Goal: Information Seeking & Learning: Learn about a topic

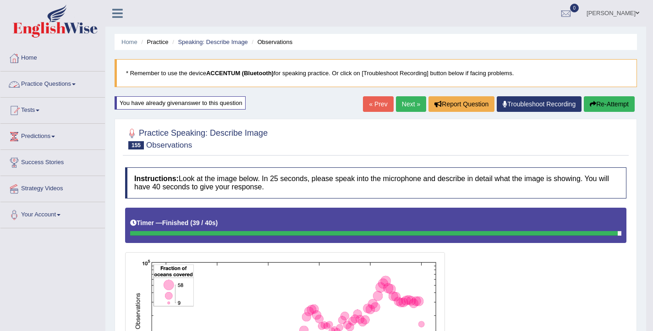
click at [52, 87] on link "Practice Questions" at bounding box center [52, 82] width 104 height 23
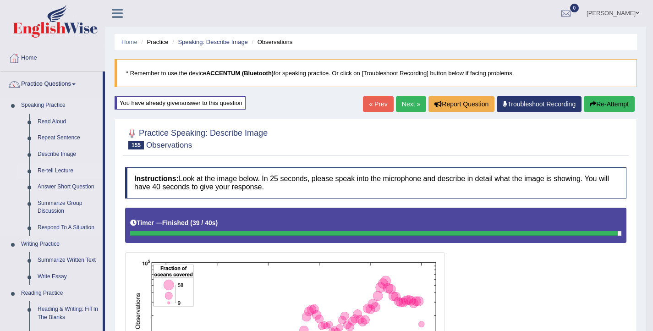
click at [65, 172] on link "Re-tell Lecture" at bounding box center [67, 171] width 69 height 16
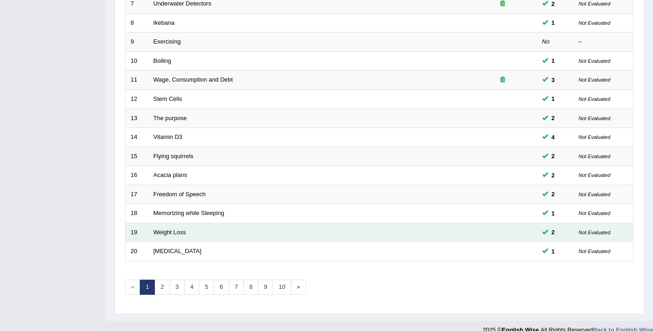
scroll to position [276, 0]
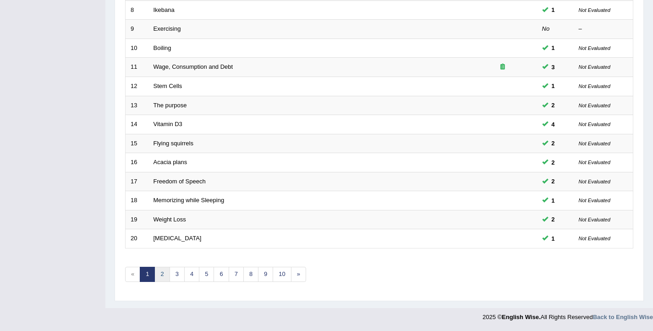
click at [161, 274] on link "2" at bounding box center [161, 274] width 15 height 15
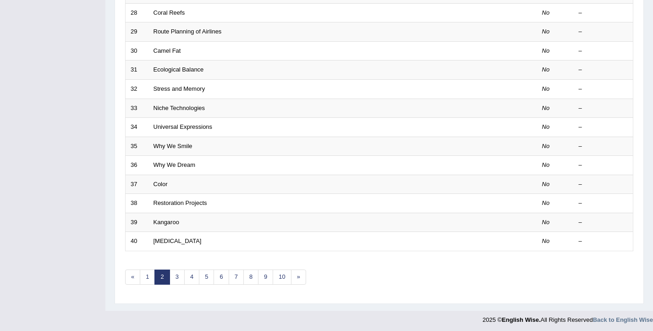
scroll to position [276, 0]
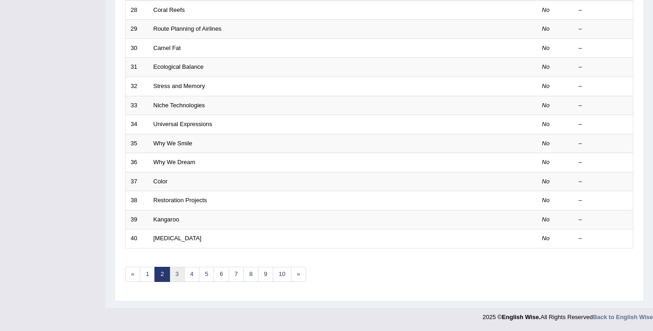
click at [172, 279] on link "3" at bounding box center [176, 274] width 15 height 15
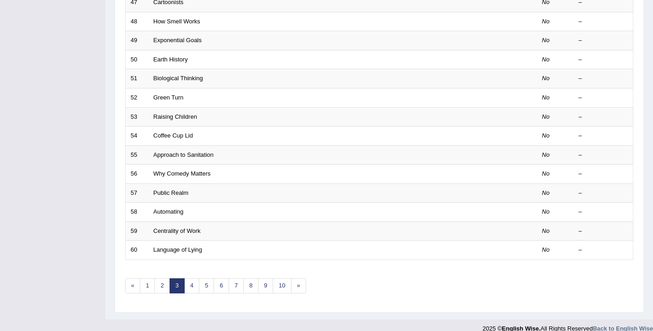
scroll to position [276, 0]
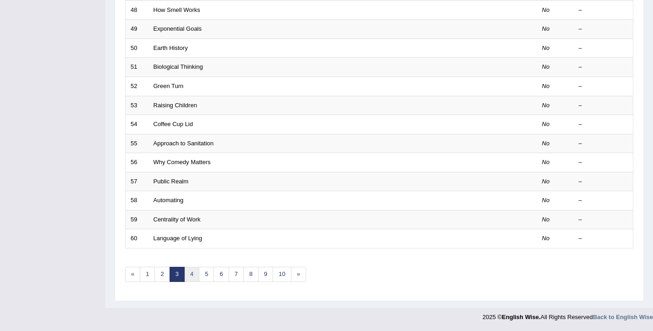
click at [187, 274] on link "4" at bounding box center [191, 274] width 15 height 15
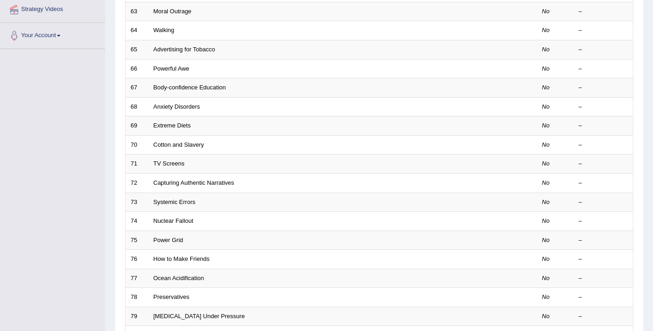
scroll to position [276, 0]
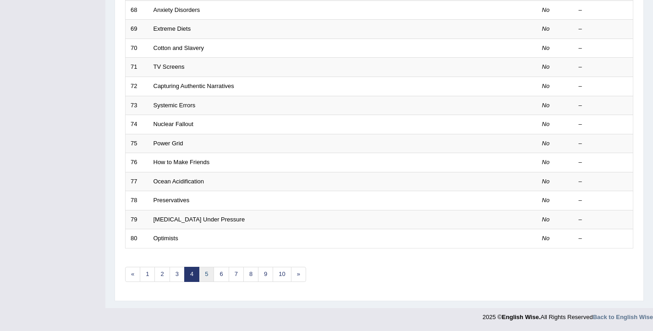
click at [202, 277] on link "5" at bounding box center [206, 274] width 15 height 15
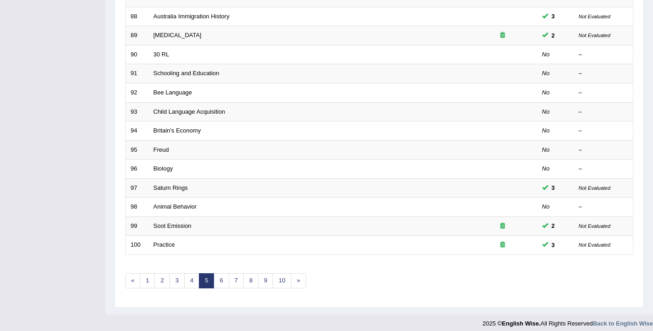
scroll to position [276, 0]
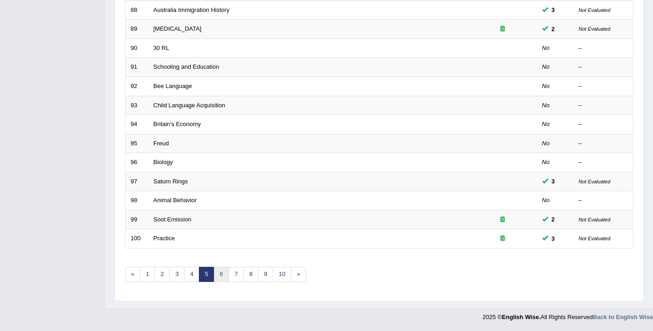
click at [218, 277] on link "6" at bounding box center [220, 274] width 15 height 15
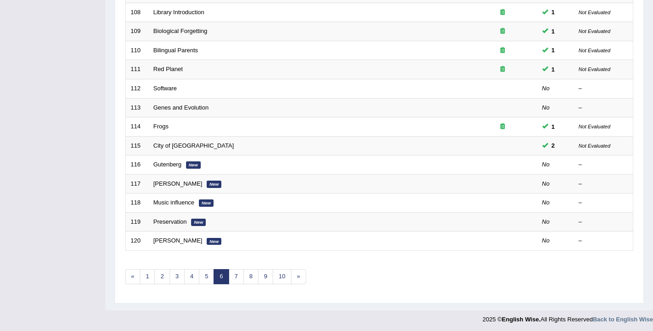
scroll to position [276, 0]
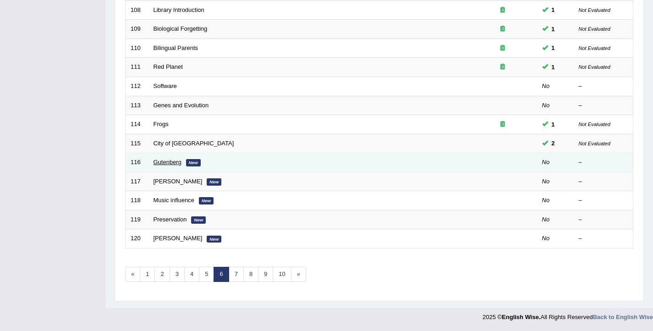
click at [181, 162] on link "Gutenberg" at bounding box center [167, 161] width 28 height 7
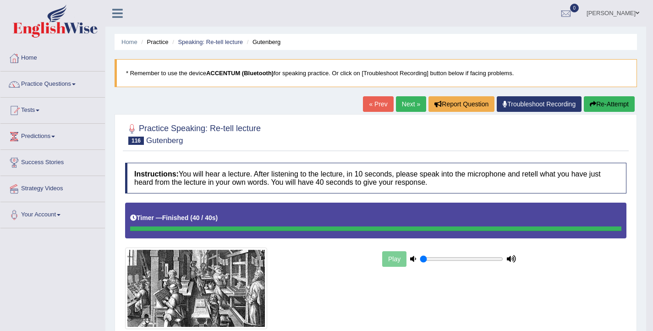
click at [399, 105] on link "Next »" at bounding box center [411, 104] width 30 height 16
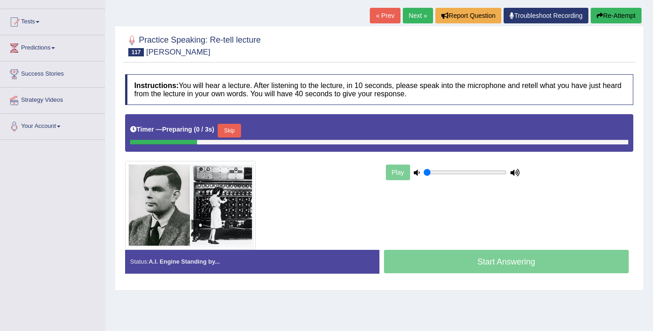
scroll to position [150, 0]
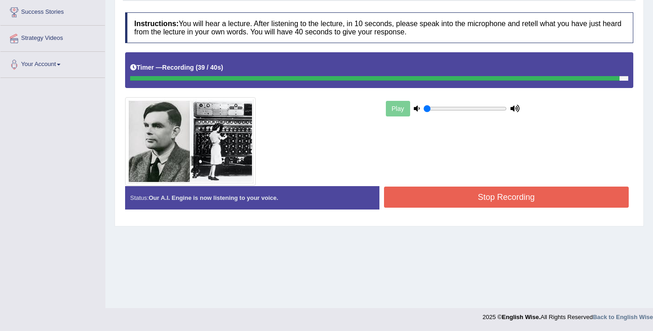
click at [476, 197] on button "Stop Recording" at bounding box center [506, 196] width 245 height 21
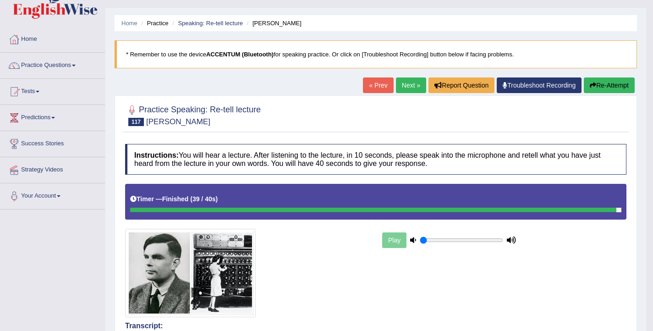
scroll to position [0, 0]
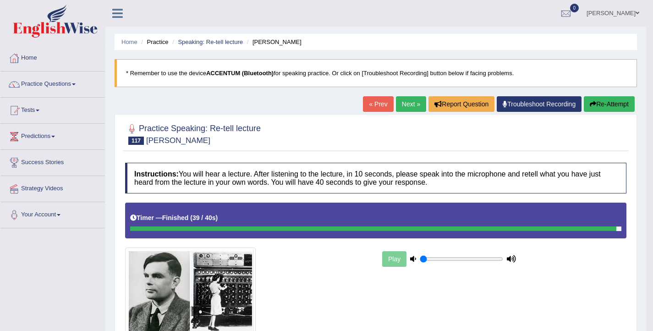
click at [414, 101] on link "Next »" at bounding box center [411, 104] width 30 height 16
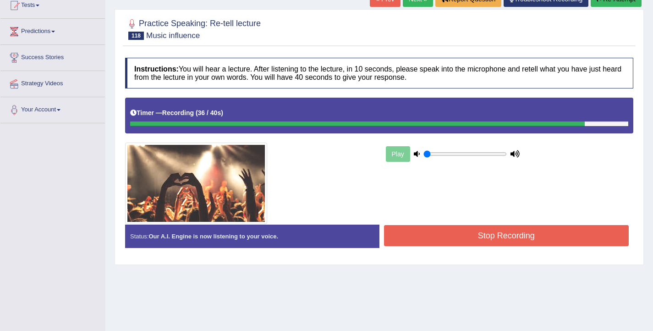
scroll to position [150, 0]
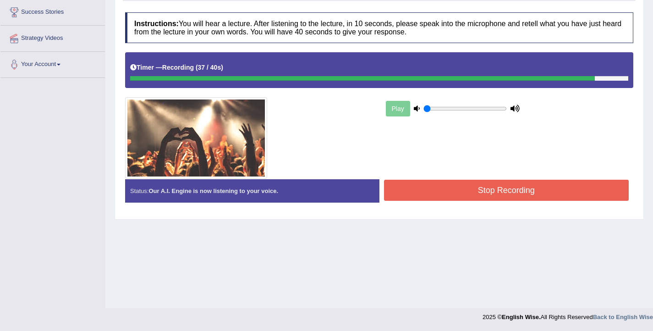
click at [513, 197] on button "Stop Recording" at bounding box center [506, 190] width 245 height 21
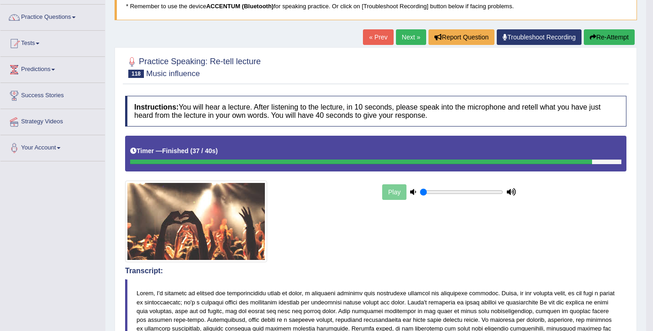
scroll to position [66, 0]
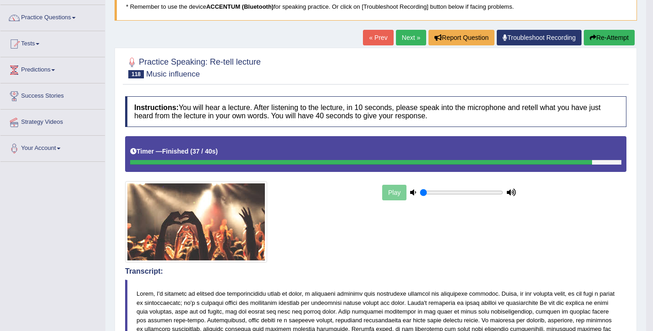
click at [406, 34] on link "Next »" at bounding box center [411, 38] width 30 height 16
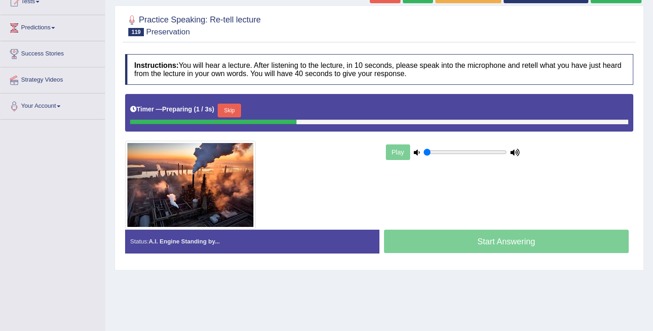
scroll to position [105, 0]
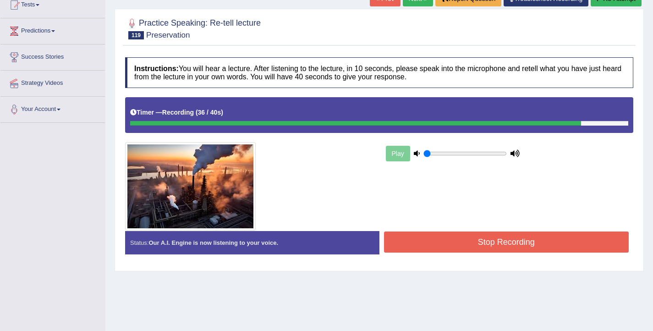
click at [460, 240] on button "Stop Recording" at bounding box center [506, 241] width 245 height 21
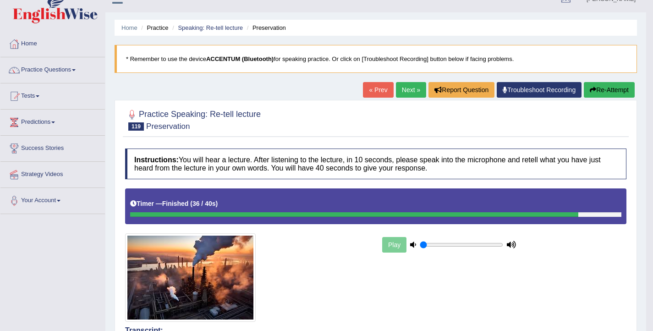
scroll to position [0, 0]
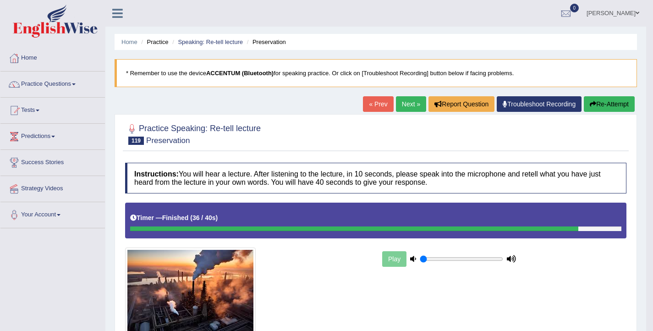
click at [405, 106] on link "Next »" at bounding box center [411, 104] width 30 height 16
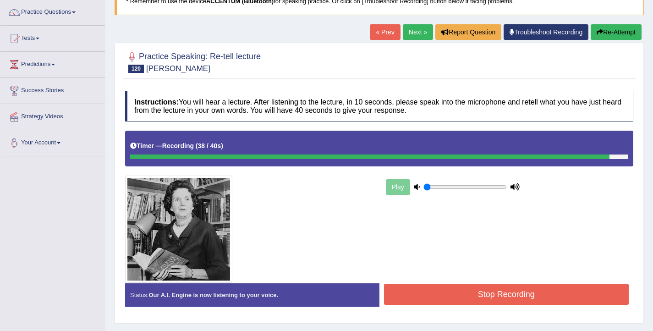
scroll to position [150, 0]
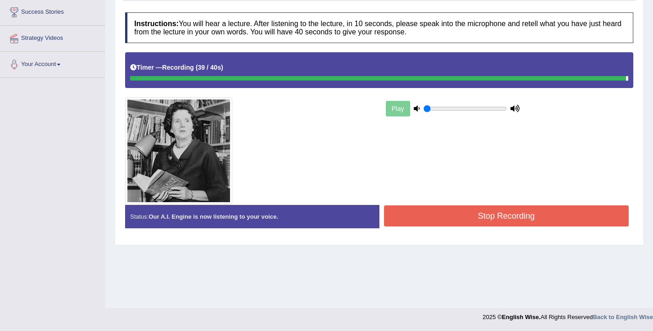
click at [549, 211] on button "Stop Recording" at bounding box center [506, 215] width 245 height 21
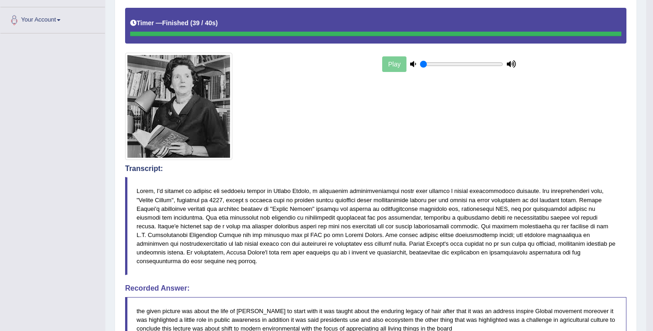
scroll to position [0, 0]
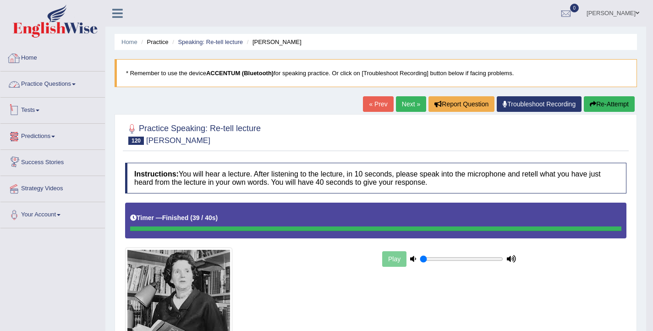
click at [71, 86] on link "Practice Questions" at bounding box center [52, 82] width 104 height 23
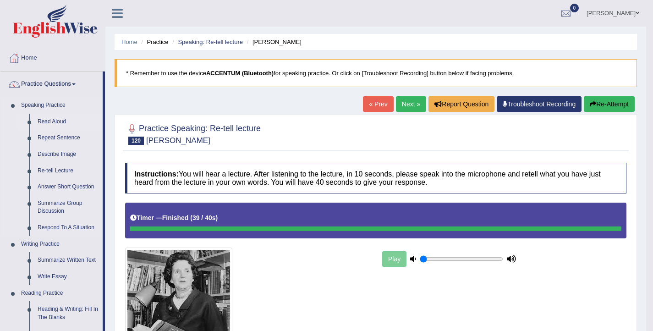
click at [59, 120] on link "Read Aloud" at bounding box center [67, 122] width 69 height 16
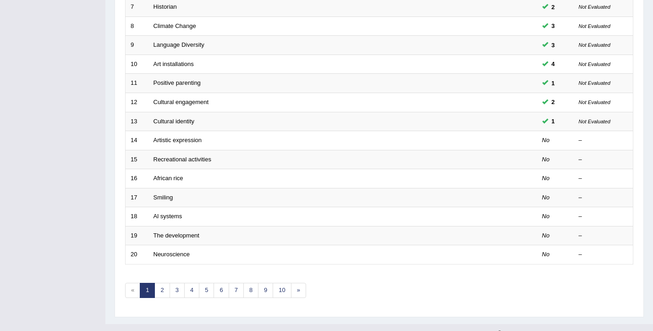
scroll to position [276, 0]
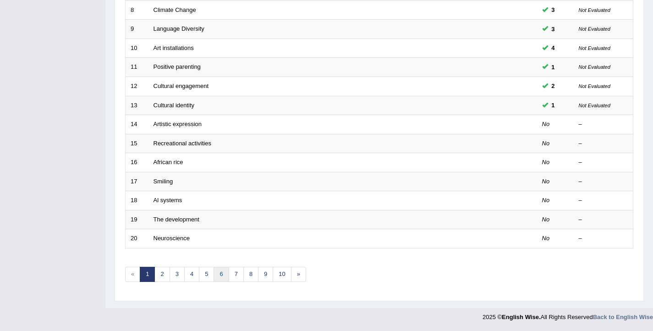
click at [218, 273] on link "6" at bounding box center [220, 274] width 15 height 15
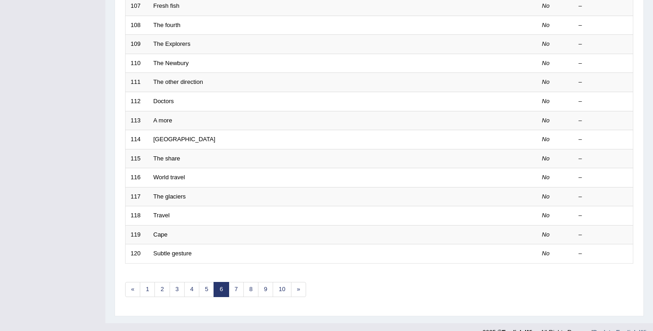
scroll to position [276, 0]
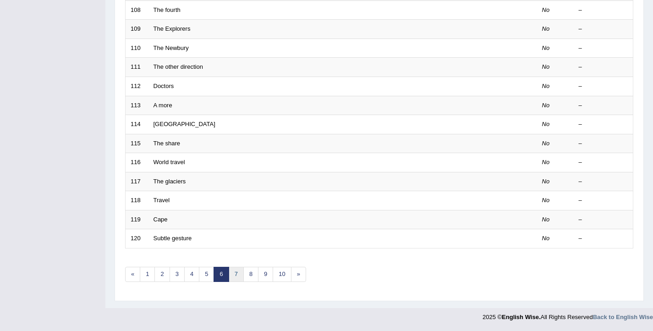
click at [237, 274] on link "7" at bounding box center [236, 274] width 15 height 15
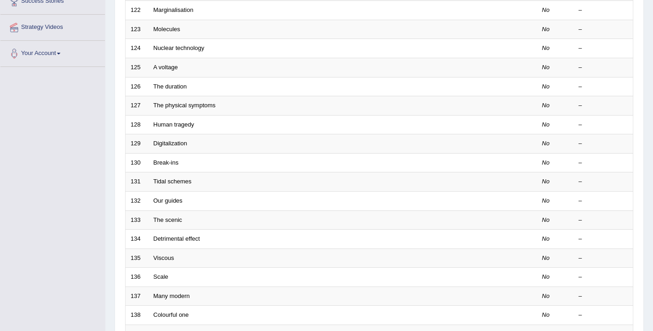
scroll to position [276, 0]
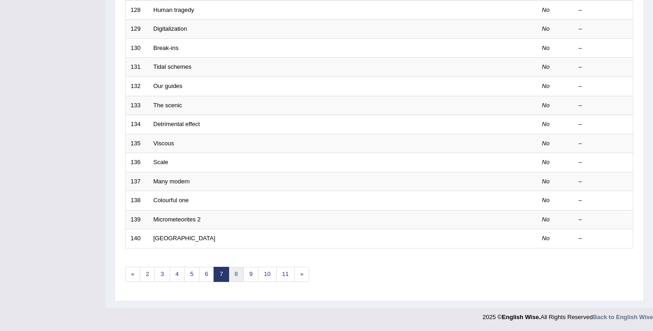
click at [234, 278] on link "8" at bounding box center [236, 274] width 15 height 15
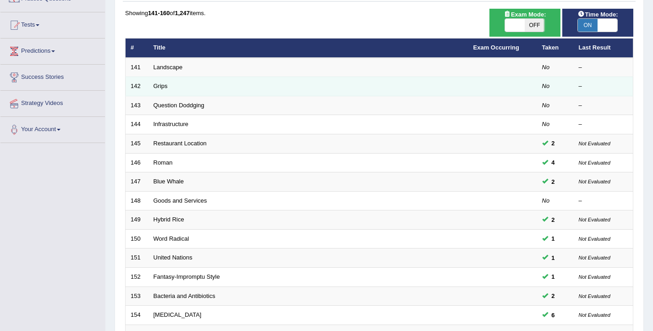
scroll to position [276, 0]
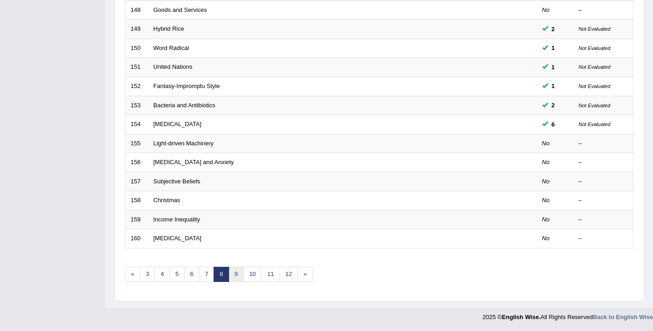
click at [236, 272] on link "9" at bounding box center [236, 274] width 15 height 15
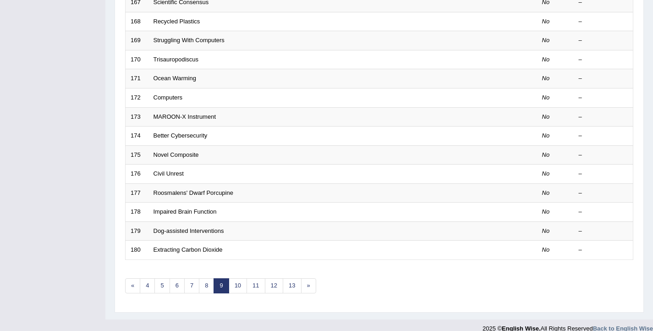
scroll to position [276, 0]
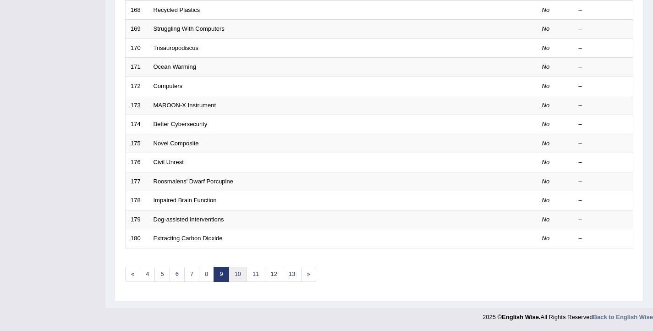
click at [236, 275] on link "10" at bounding box center [238, 274] width 18 height 15
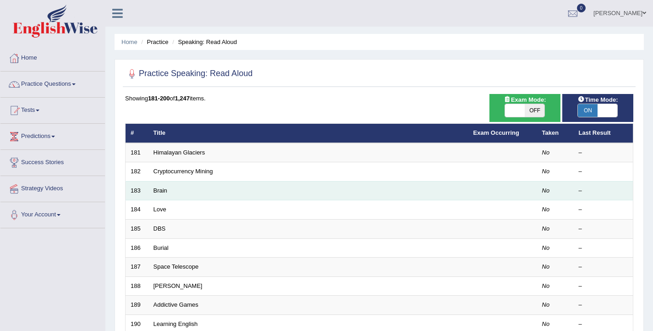
scroll to position [276, 0]
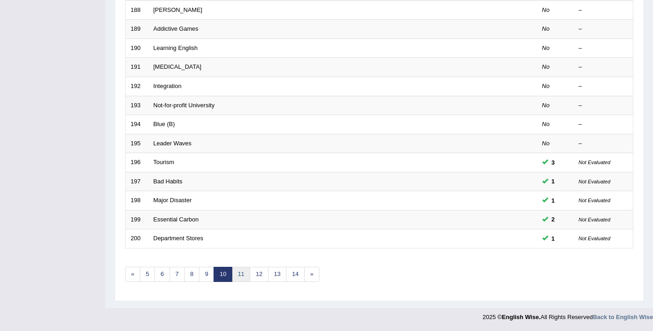
click at [238, 276] on link "11" at bounding box center [241, 274] width 18 height 15
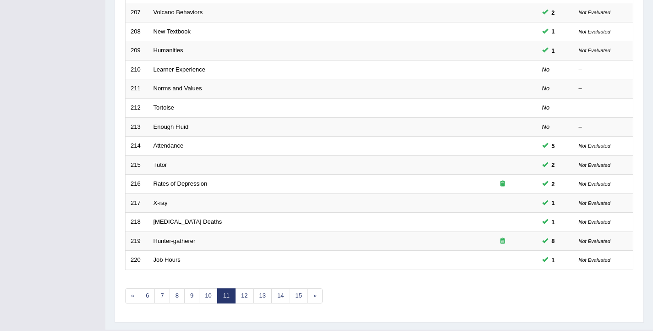
scroll to position [276, 0]
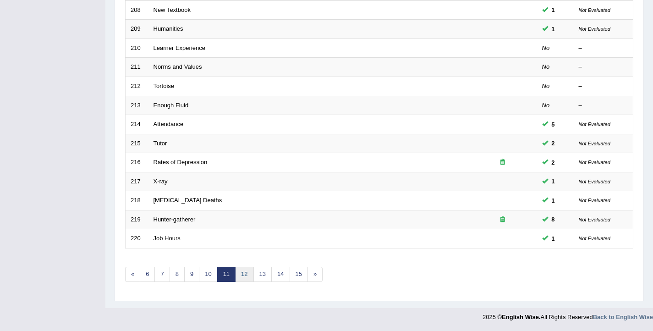
click at [248, 276] on link "12" at bounding box center [244, 274] width 18 height 15
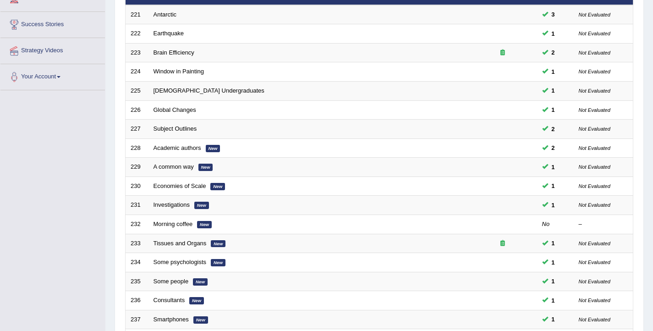
scroll to position [276, 0]
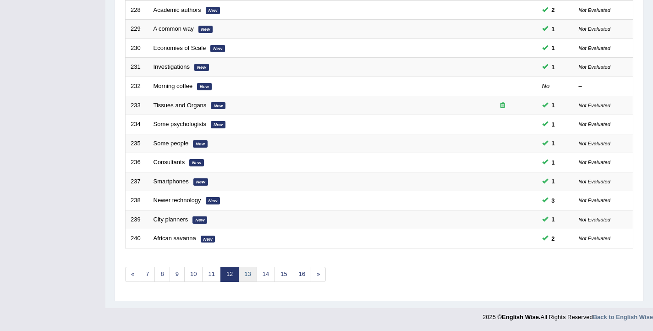
click at [247, 276] on link "13" at bounding box center [247, 274] width 18 height 15
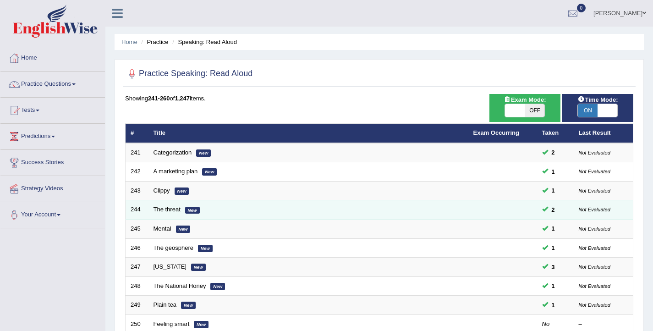
scroll to position [276, 0]
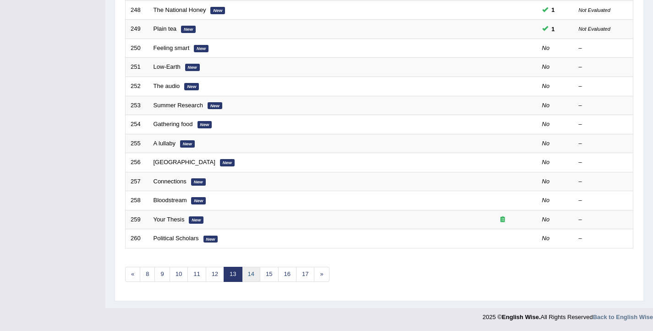
click at [253, 276] on link "14" at bounding box center [251, 274] width 18 height 15
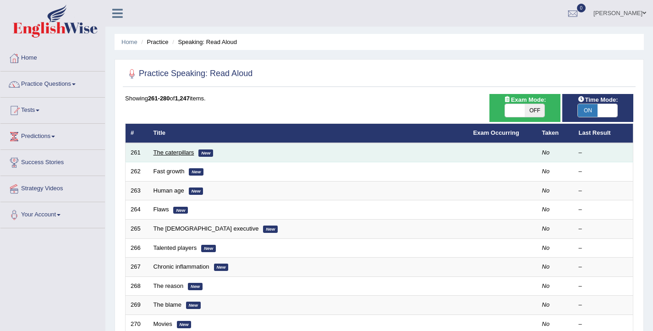
click at [186, 153] on link "The caterpillars" at bounding box center [173, 152] width 41 height 7
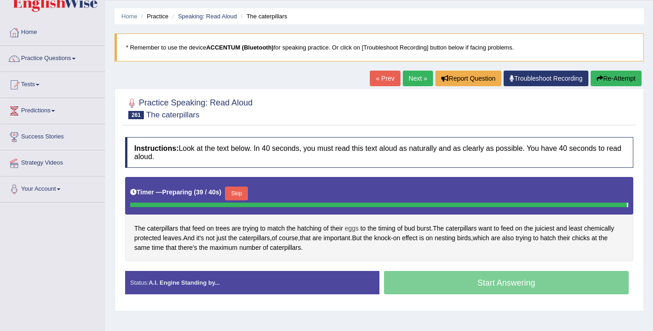
scroll to position [33, 0]
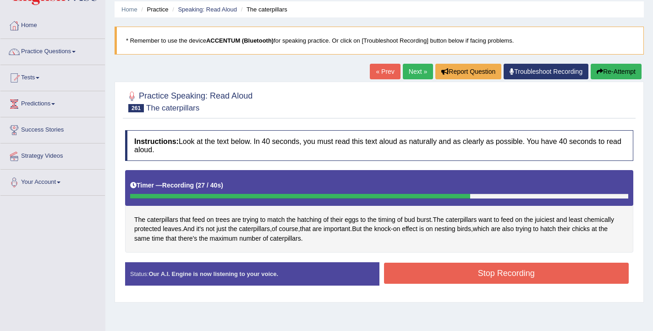
click at [436, 276] on button "Stop Recording" at bounding box center [506, 272] width 245 height 21
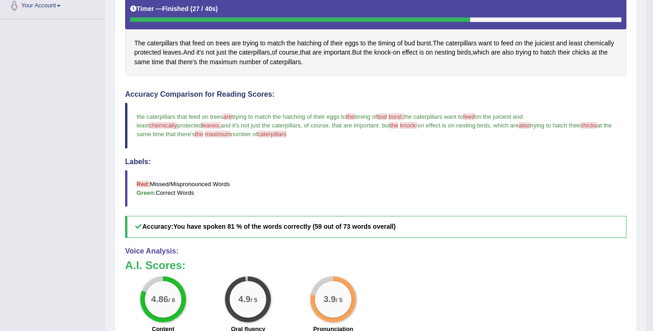
scroll to position [201, 0]
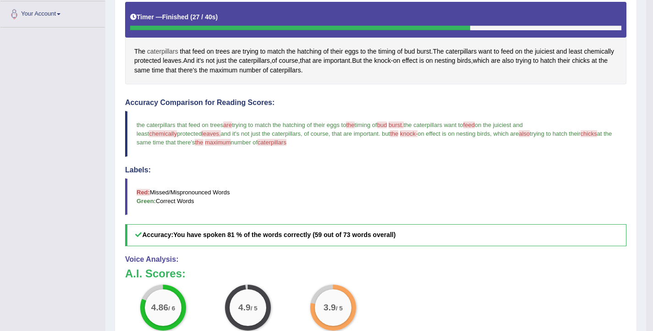
click at [158, 49] on span "caterpillars" at bounding box center [162, 52] width 31 height 10
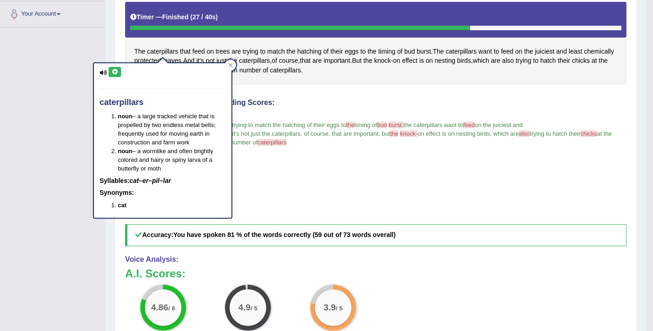
click at [118, 69] on icon at bounding box center [114, 71] width 7 height 5
click at [344, 81] on div "The caterpillars that feed on trees are trying to match the hatching of their e…" at bounding box center [375, 43] width 501 height 82
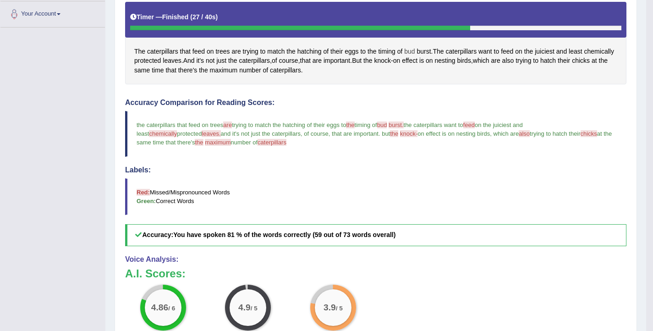
click at [415, 53] on span "bud" at bounding box center [409, 52] width 11 height 10
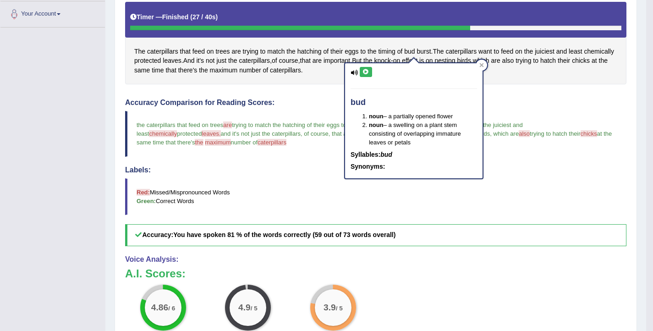
click at [364, 75] on button at bounding box center [366, 72] width 12 height 10
click at [429, 49] on span "burst" at bounding box center [423, 52] width 14 height 10
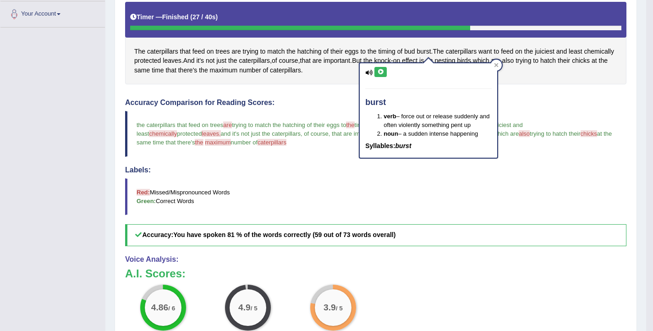
click at [384, 71] on button at bounding box center [380, 72] width 12 height 10
click at [545, 101] on h4 "Accuracy Comparison for Reading Scores:" at bounding box center [375, 102] width 501 height 8
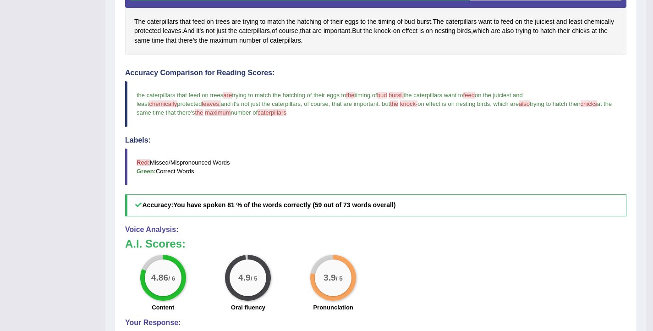
scroll to position [215, 0]
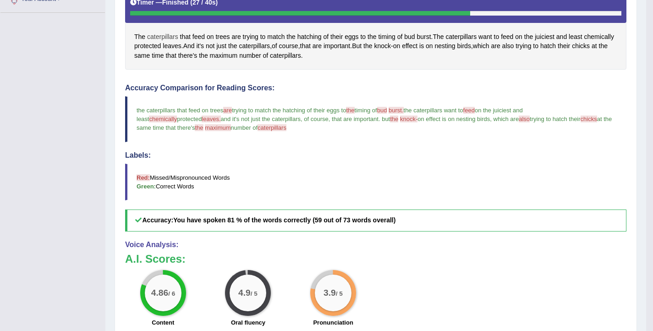
click at [168, 36] on span "caterpillars" at bounding box center [162, 37] width 31 height 10
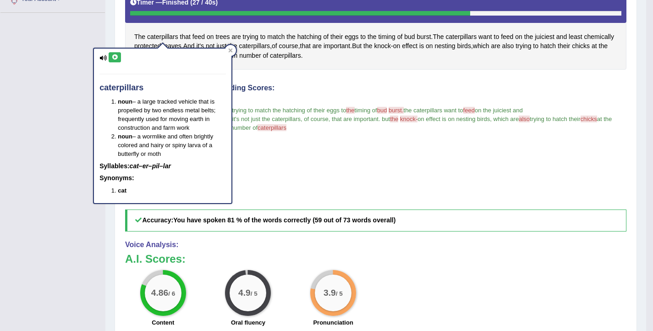
click at [117, 59] on icon at bounding box center [114, 57] width 7 height 5
click at [377, 95] on div "Accuracy Comparison for Reading Scores: the caterpillars that feed on trees are…" at bounding box center [375, 157] width 501 height 147
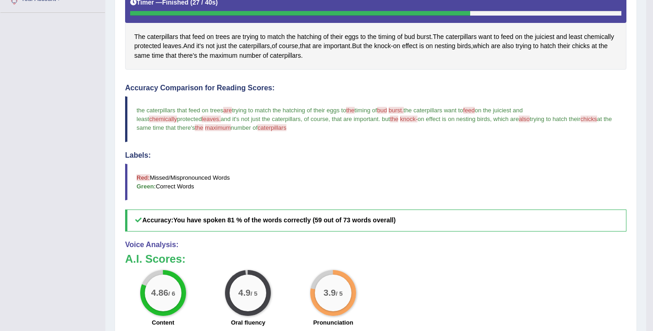
scroll to position [196, 0]
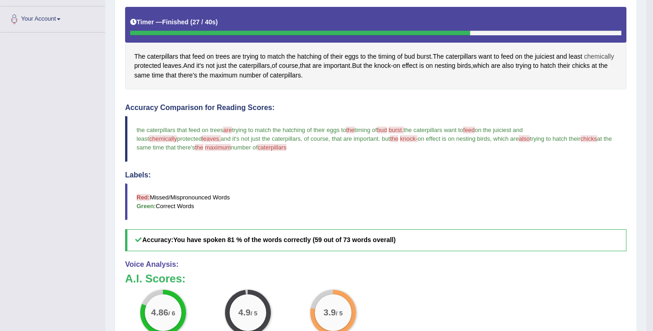
click at [584, 61] on span "chemically" at bounding box center [599, 57] width 30 height 10
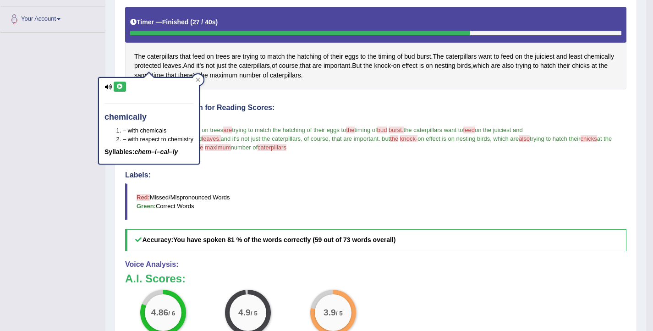
click at [119, 85] on icon at bounding box center [119, 86] width 7 height 5
click at [455, 104] on h4 "Accuracy Comparison for Reading Scores:" at bounding box center [375, 108] width 501 height 8
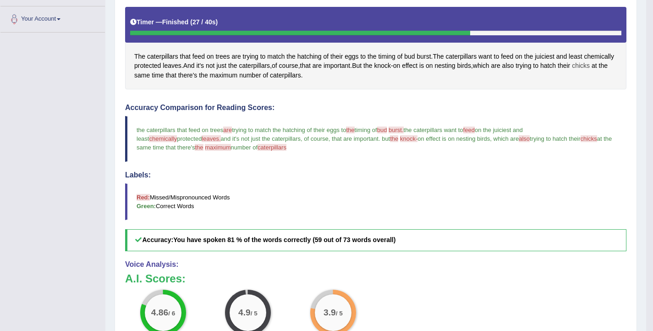
click at [572, 71] on span "chicks" at bounding box center [581, 66] width 18 height 10
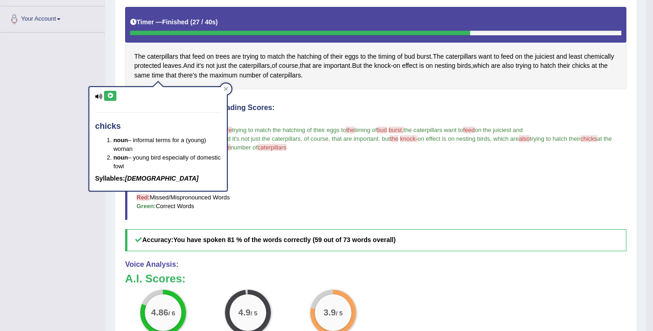
click at [109, 97] on icon at bounding box center [110, 95] width 7 height 5
click at [384, 82] on div "The caterpillars that feed on trees are trying to match the hatching of their e…" at bounding box center [375, 48] width 501 height 82
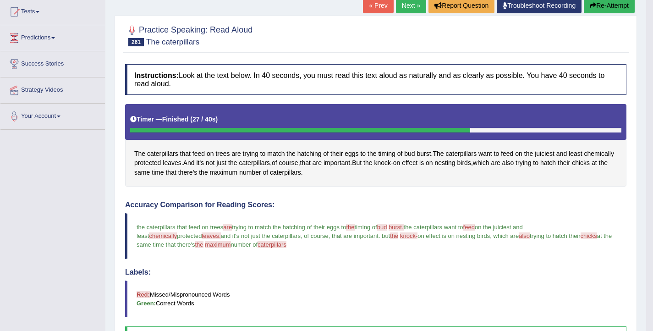
scroll to position [78, 0]
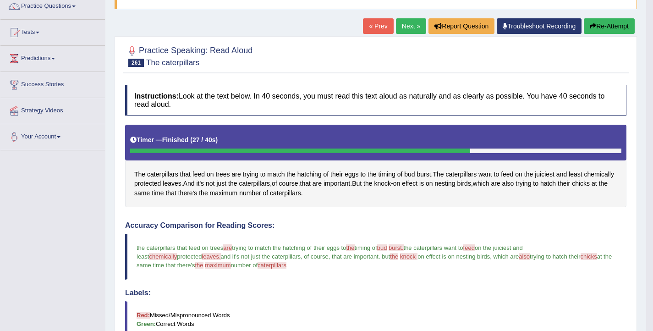
click at [598, 30] on button "Re-Attempt" at bounding box center [609, 26] width 51 height 16
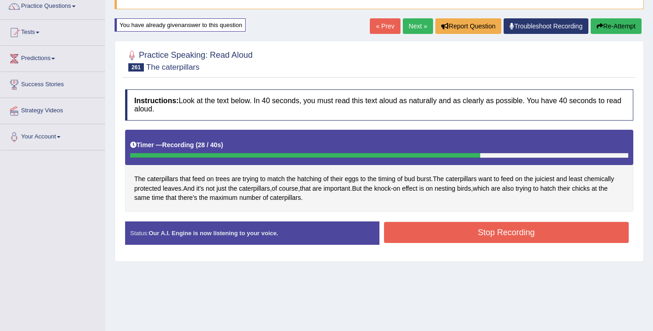
click at [450, 233] on button "Stop Recording" at bounding box center [506, 232] width 245 height 21
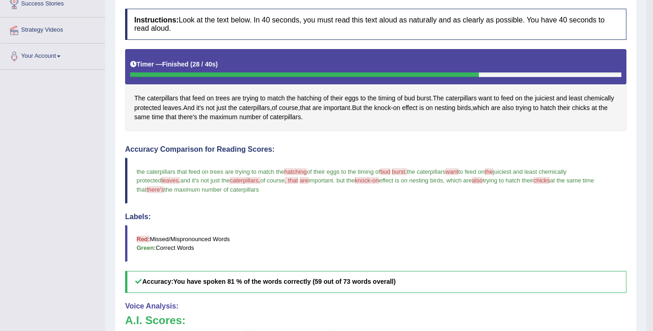
scroll to position [158, 0]
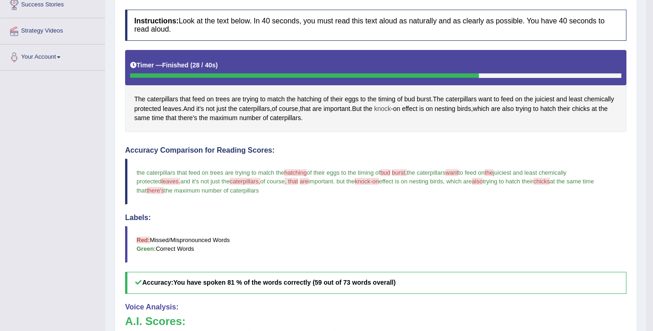
click at [391, 107] on span "knock" at bounding box center [382, 109] width 17 height 10
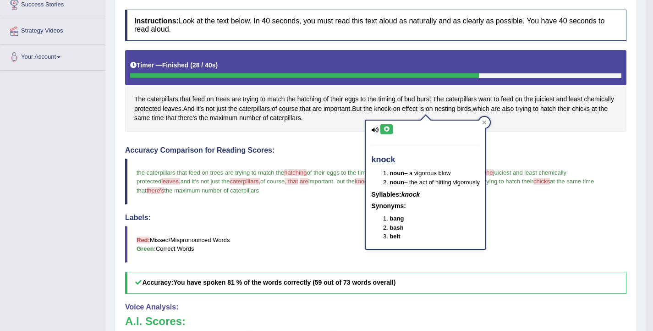
click at [384, 129] on icon at bounding box center [386, 128] width 7 height 5
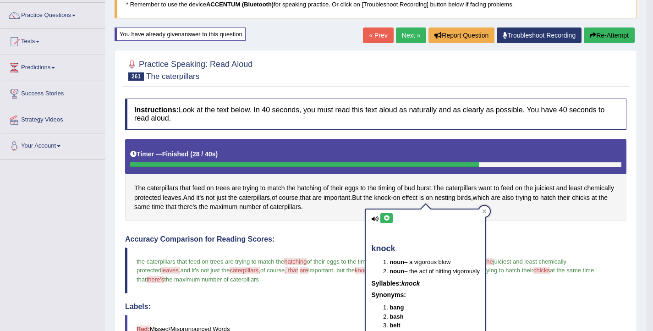
scroll to position [39, 0]
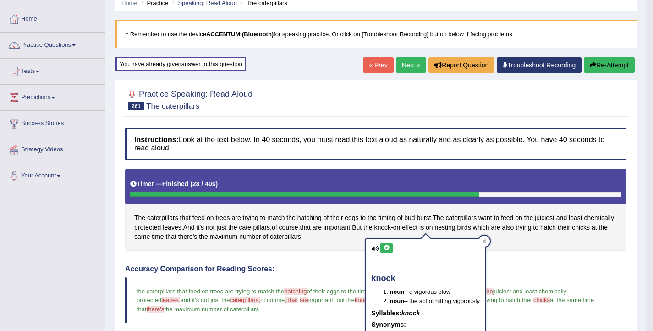
click at [413, 67] on link "Next »" at bounding box center [411, 65] width 30 height 16
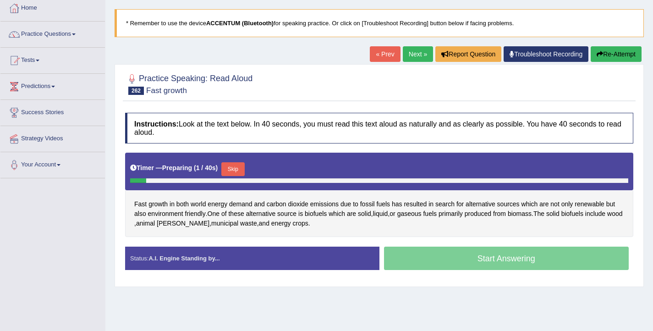
scroll to position [51, 0]
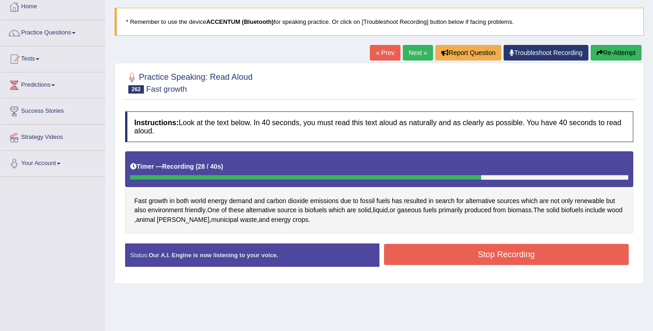
click at [415, 250] on button "Stop Recording" at bounding box center [506, 254] width 245 height 21
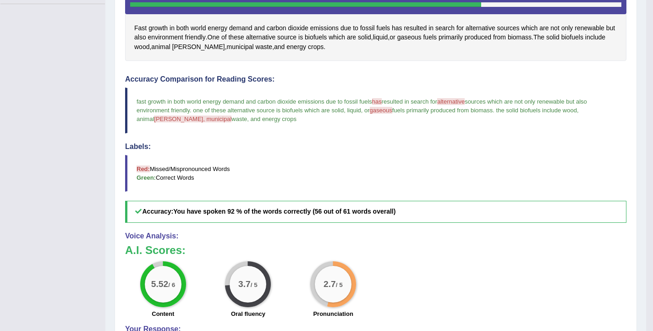
scroll to position [222, 0]
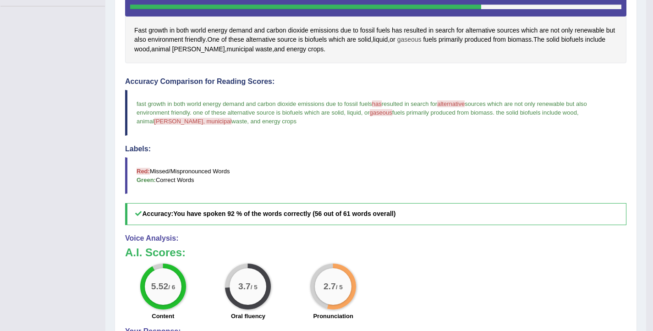
click at [421, 39] on span "gaseous" at bounding box center [409, 40] width 24 height 10
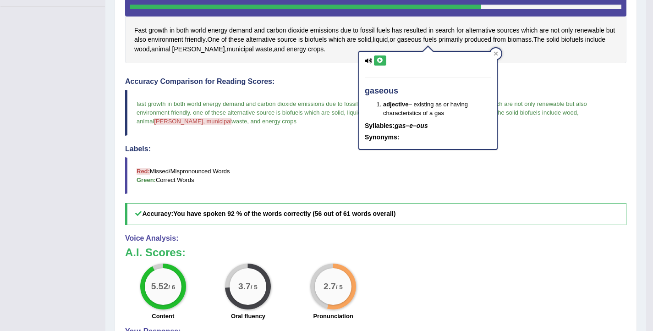
click at [382, 59] on icon at bounding box center [380, 60] width 7 height 5
click at [341, 65] on div "Instructions: Look at the text below. In 40 seconds, you must read this text al…" at bounding box center [376, 165] width 506 height 459
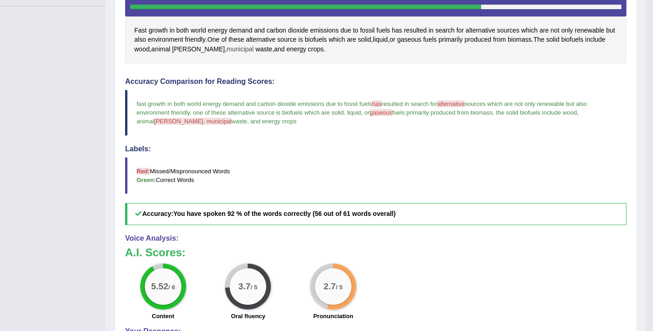
click at [230, 50] on span "municipal" at bounding box center [240, 49] width 27 height 10
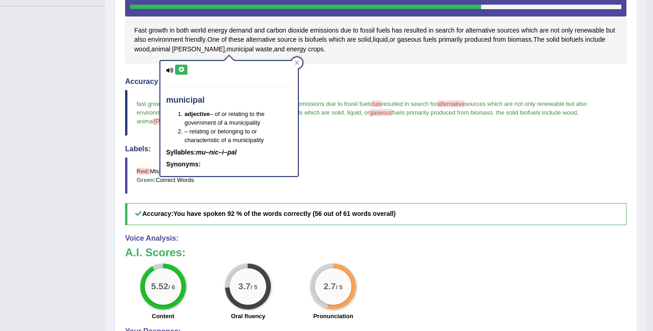
click at [183, 68] on icon at bounding box center [181, 69] width 7 height 5
click at [379, 65] on div "Instructions: Look at the text below. In 40 seconds, you must read this text al…" at bounding box center [376, 165] width 506 height 459
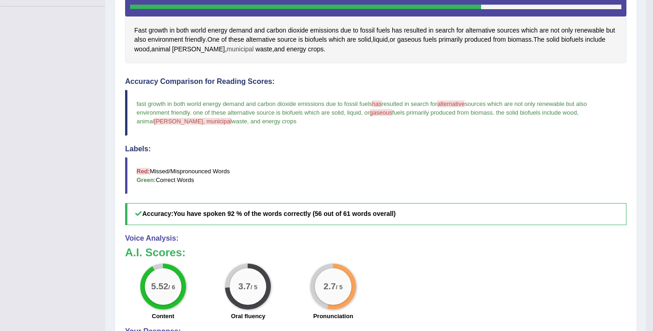
click at [230, 48] on span "municipal" at bounding box center [240, 49] width 27 height 10
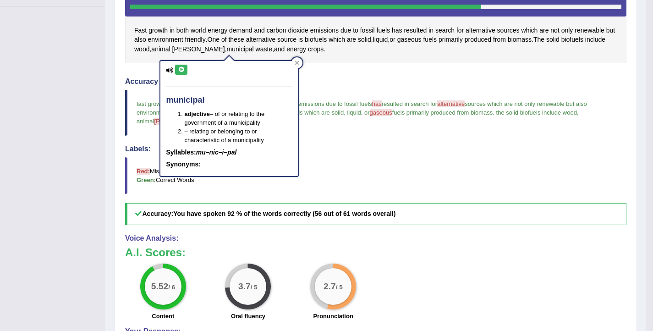
click at [181, 71] on icon at bounding box center [181, 69] width 7 height 5
click at [324, 82] on h4 "Accuracy Comparison for Reading Scores:" at bounding box center [375, 81] width 501 height 8
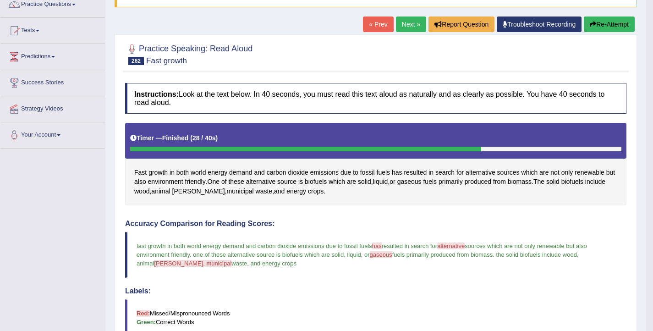
scroll to position [44, 0]
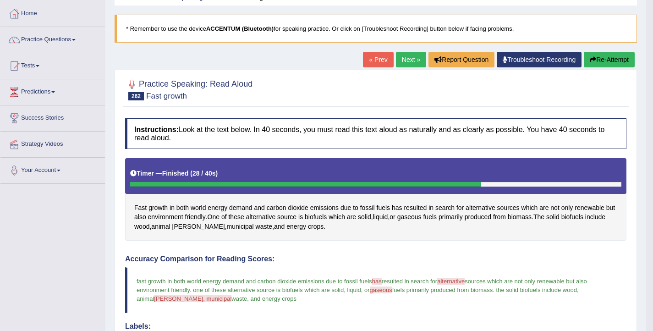
click at [590, 57] on icon "button" at bounding box center [593, 59] width 6 height 6
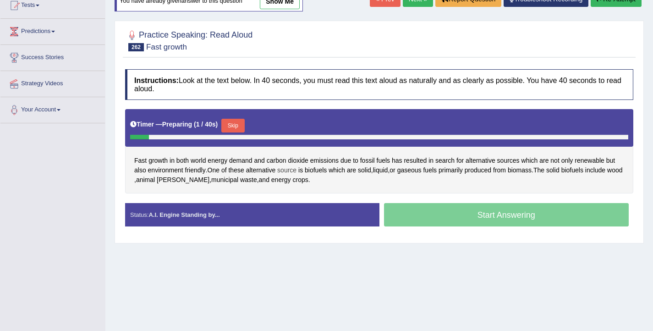
scroll to position [106, 0]
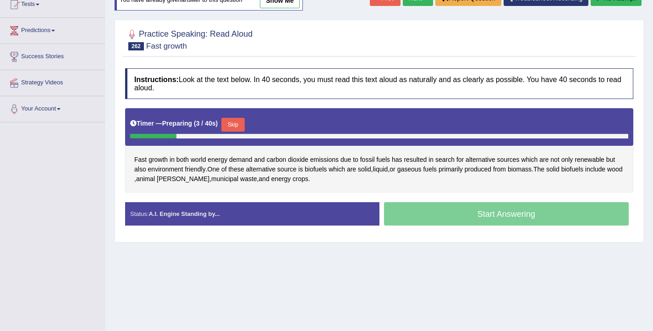
click at [238, 123] on button "Skip" at bounding box center [232, 125] width 23 height 14
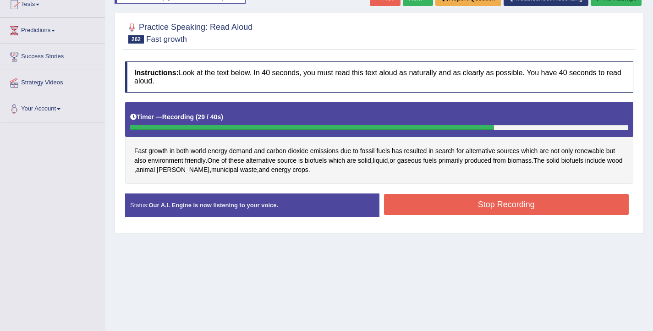
click at [423, 207] on button "Stop Recording" at bounding box center [506, 204] width 245 height 21
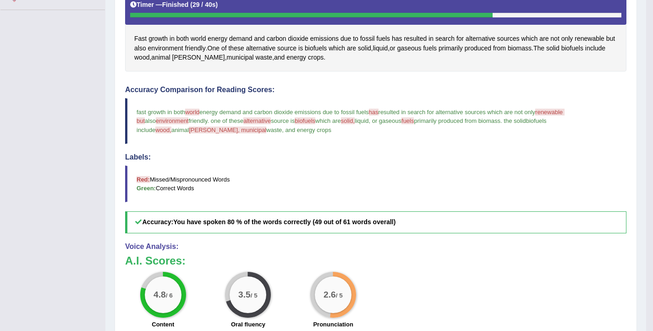
scroll to position [217, 0]
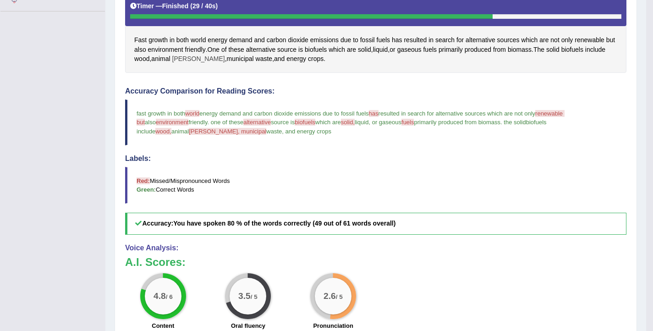
click at [207, 60] on span "[PERSON_NAME]" at bounding box center [198, 59] width 53 height 10
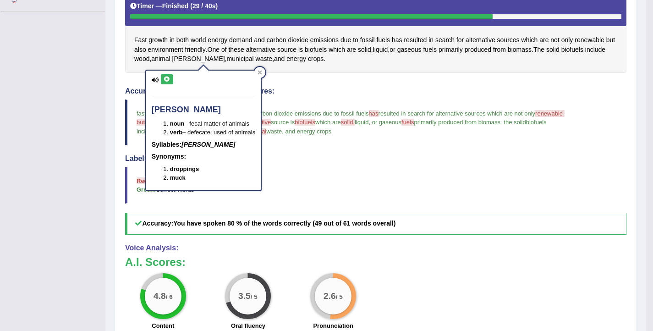
click at [168, 79] on icon at bounding box center [167, 78] width 7 height 5
click at [371, 71] on div "Fast growth in both world energy demand and carbon dioxide emissions due to fos…" at bounding box center [375, 32] width 501 height 82
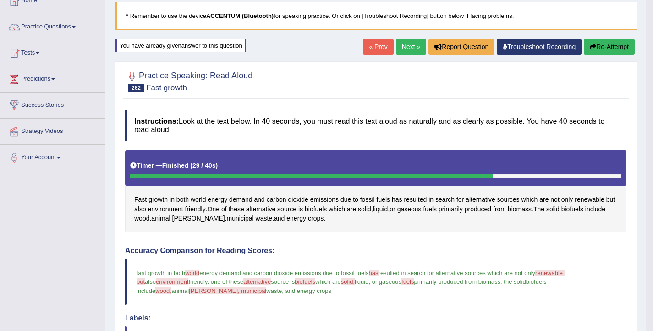
scroll to position [53, 0]
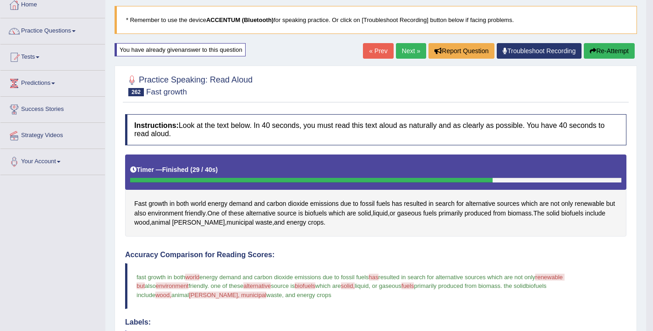
click at [605, 51] on button "Re-Attempt" at bounding box center [609, 51] width 51 height 16
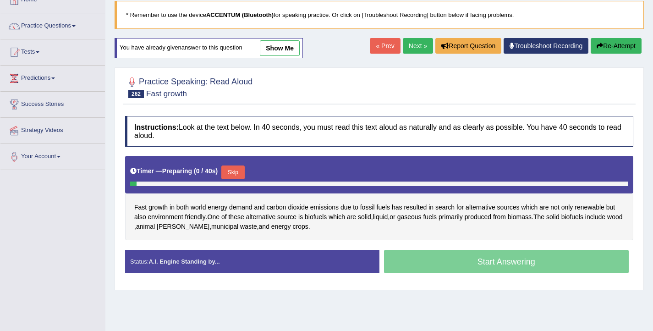
scroll to position [59, 0]
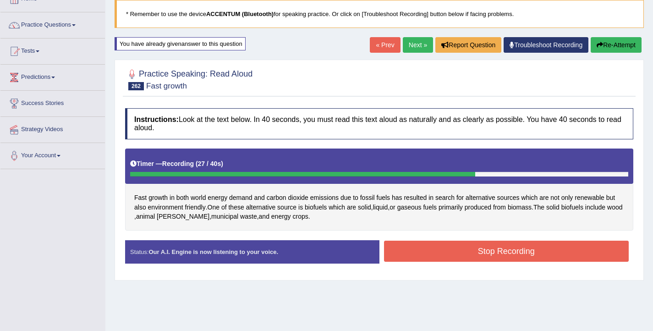
click at [411, 252] on button "Stop Recording" at bounding box center [506, 250] width 245 height 21
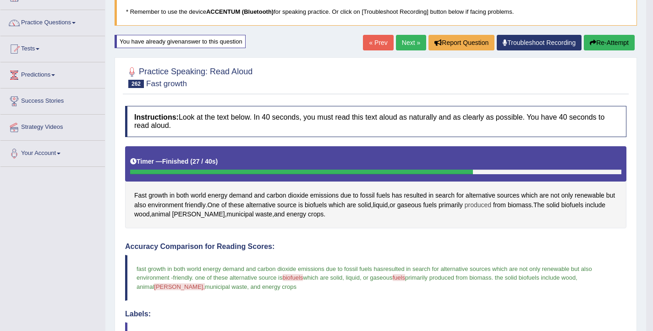
scroll to position [14, 0]
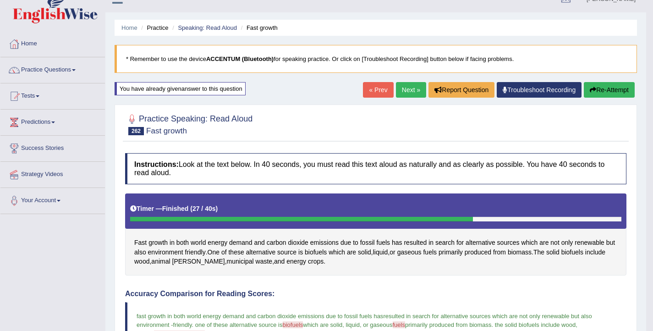
click at [603, 89] on button "Re-Attempt" at bounding box center [609, 90] width 51 height 16
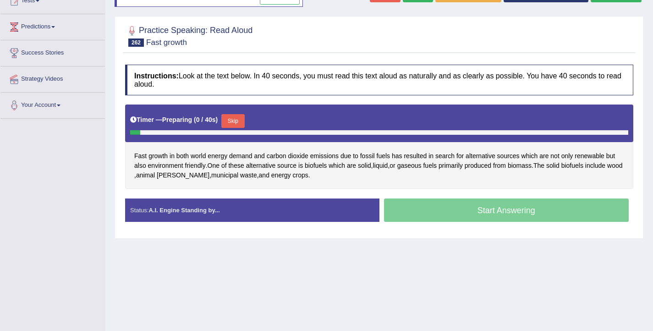
scroll to position [114, 0]
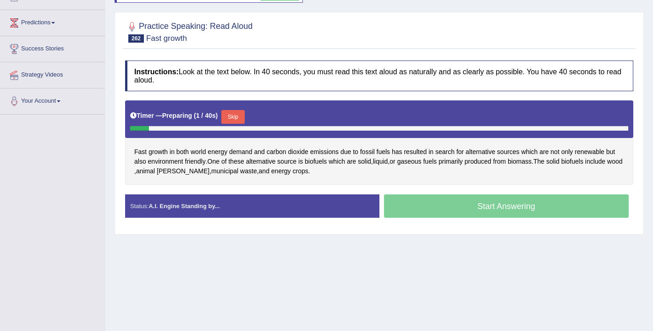
click at [237, 117] on button "Skip" at bounding box center [232, 117] width 23 height 14
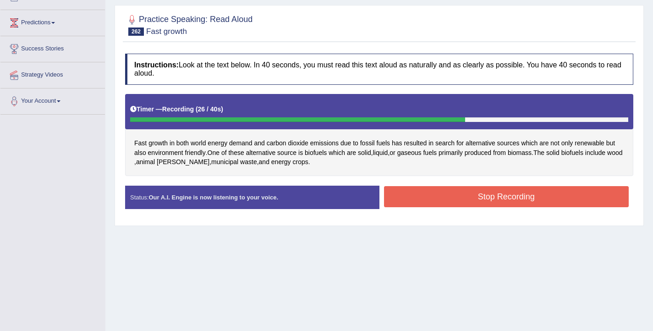
click at [415, 199] on button "Stop Recording" at bounding box center [506, 196] width 245 height 21
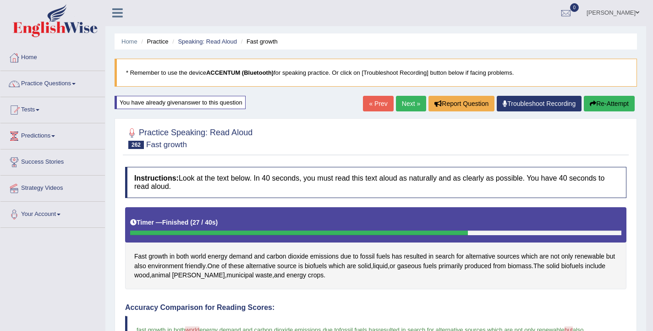
scroll to position [0, 0]
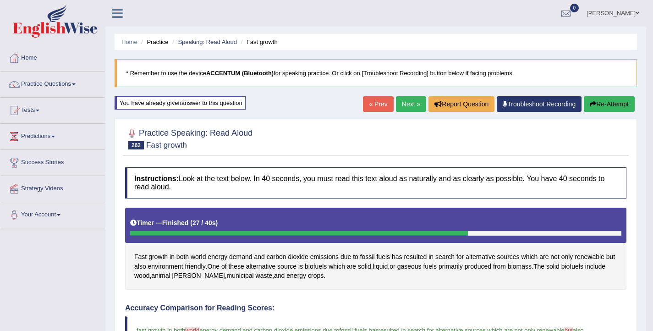
click at [405, 104] on link "Next »" at bounding box center [411, 104] width 30 height 16
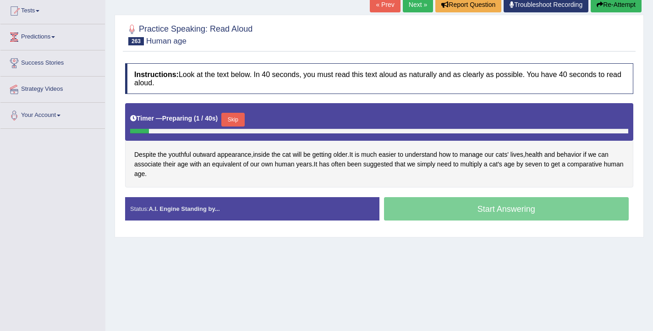
scroll to position [101, 0]
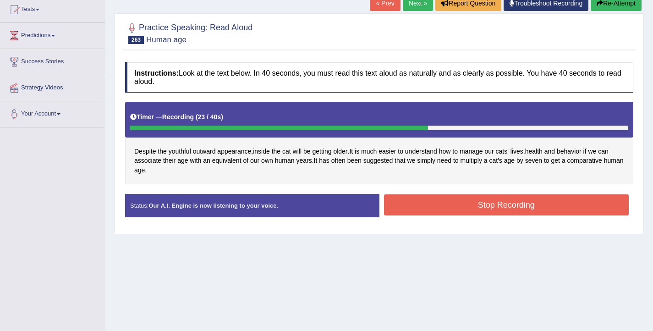
click at [416, 200] on button "Stop Recording" at bounding box center [506, 204] width 245 height 21
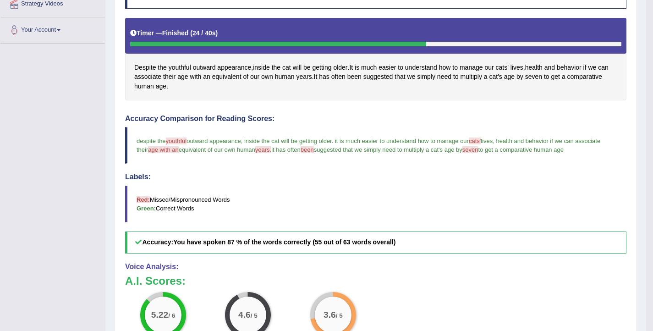
scroll to position [157, 0]
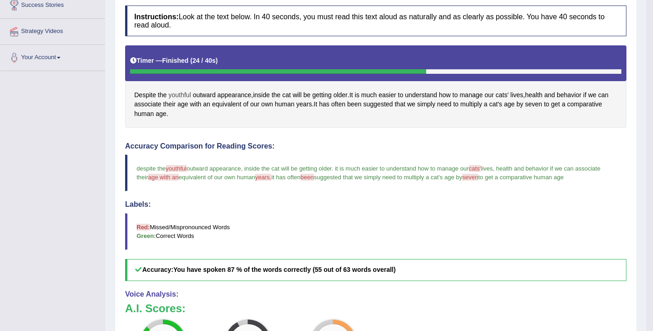
click at [180, 93] on span "youthful" at bounding box center [180, 95] width 22 height 10
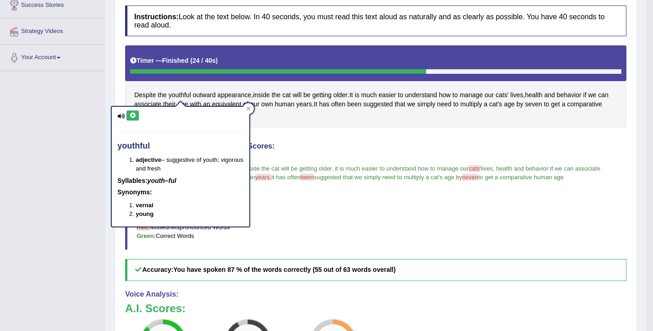
click at [134, 114] on icon at bounding box center [132, 115] width 7 height 5
click at [344, 137] on div "Instructions: Look at the text below. In 40 seconds, you must read this text al…" at bounding box center [376, 226] width 506 height 450
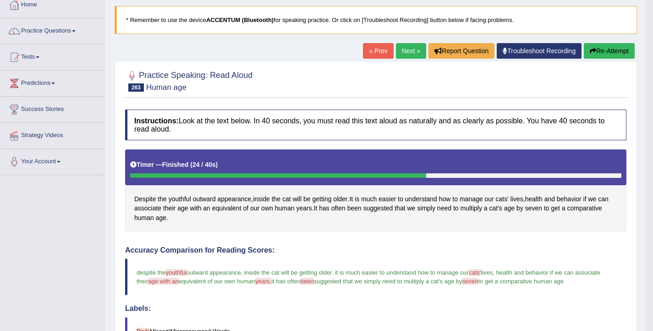
scroll to position [0, 0]
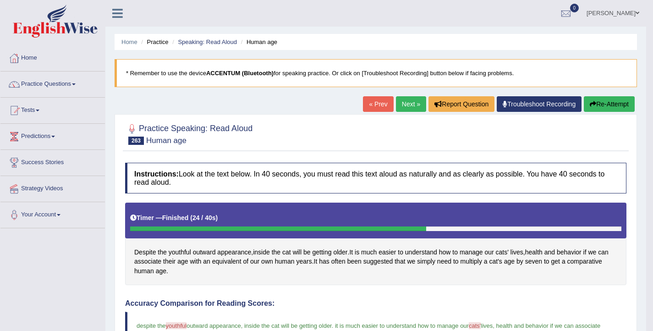
click at [600, 108] on button "Re-Attempt" at bounding box center [609, 104] width 51 height 16
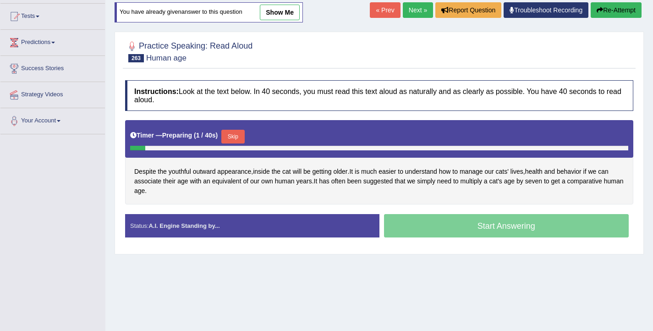
scroll to position [94, 0]
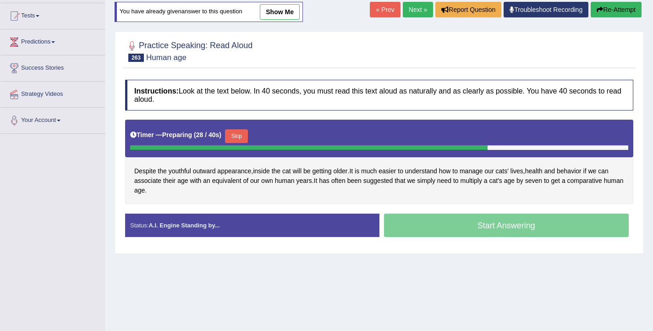
click at [232, 137] on button "Skip" at bounding box center [236, 136] width 23 height 14
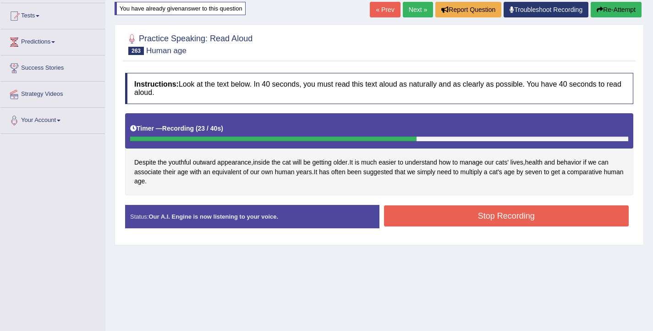
click at [460, 217] on button "Stop Recording" at bounding box center [506, 215] width 245 height 21
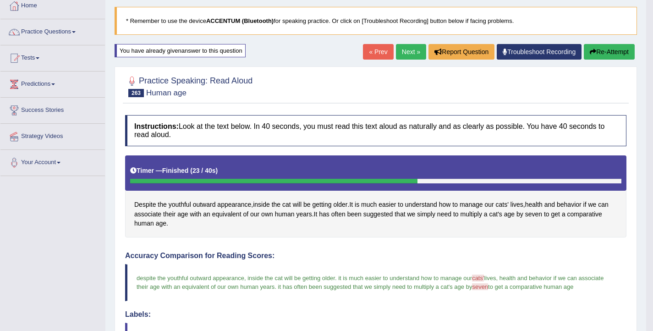
scroll to position [42, 0]
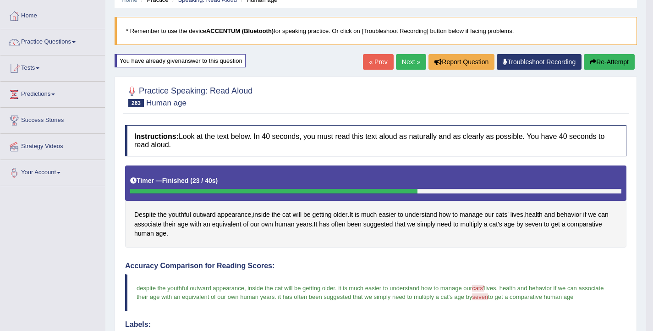
click at [408, 64] on link "Next »" at bounding box center [411, 62] width 30 height 16
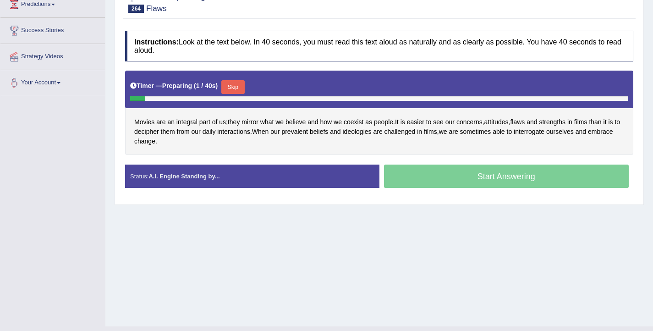
scroll to position [133, 0]
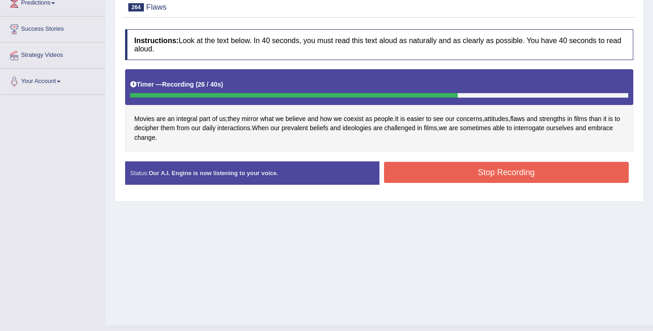
click at [445, 177] on button "Stop Recording" at bounding box center [506, 172] width 245 height 21
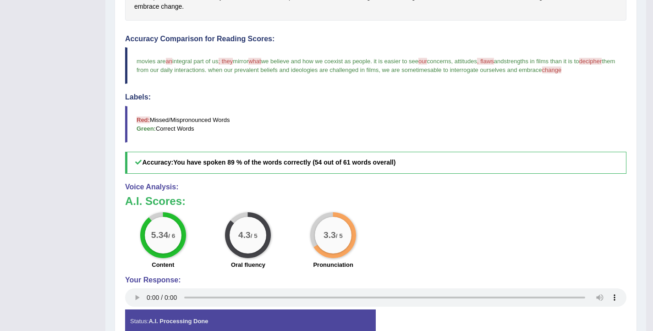
scroll to position [247, 0]
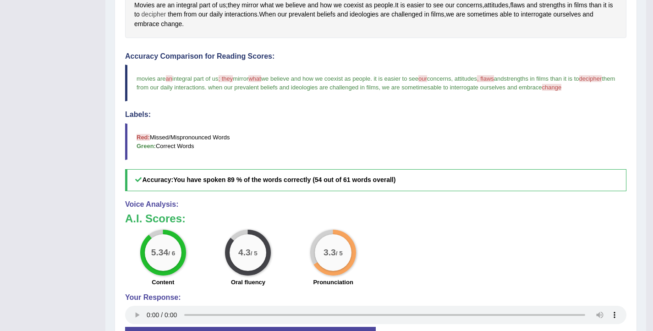
click at [166, 14] on span "decipher" at bounding box center [154, 15] width 25 height 10
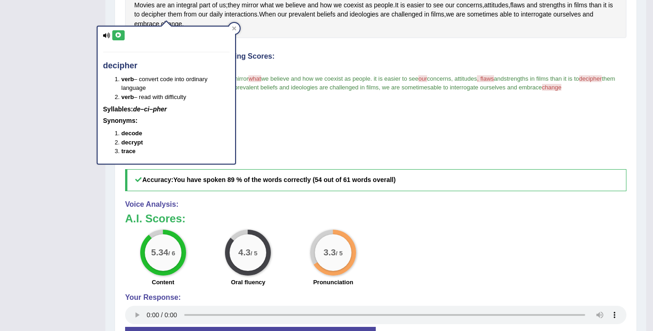
click at [120, 37] on icon at bounding box center [118, 35] width 7 height 5
click at [322, 87] on span "when our prevalent beliefs and ideologies are challenged in films" at bounding box center [293, 87] width 170 height 7
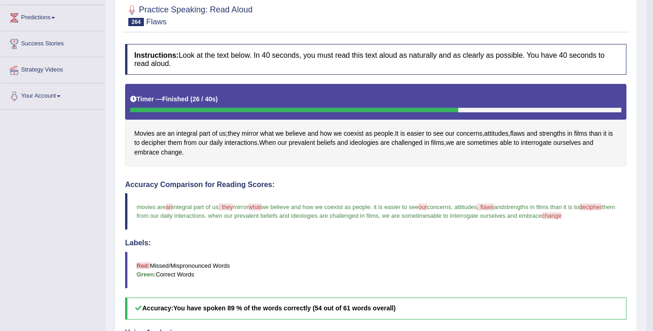
scroll to position [58, 0]
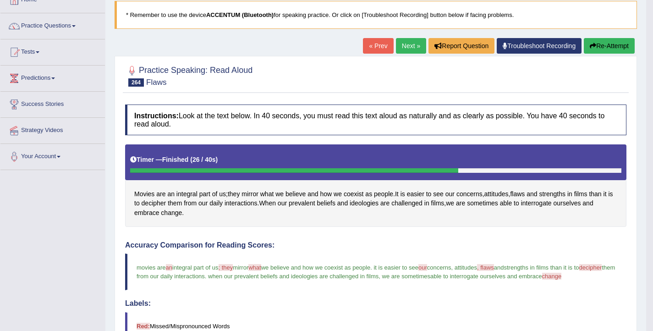
click at [600, 49] on button "Re-Attempt" at bounding box center [609, 46] width 51 height 16
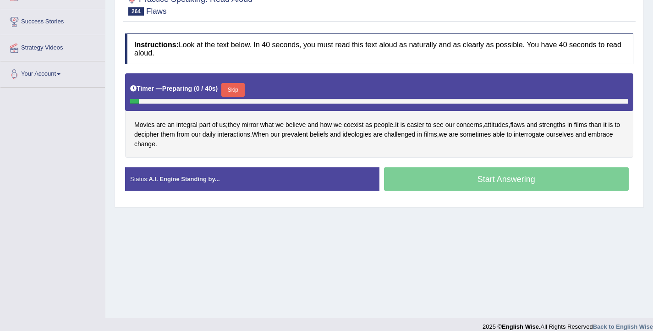
scroll to position [148, 0]
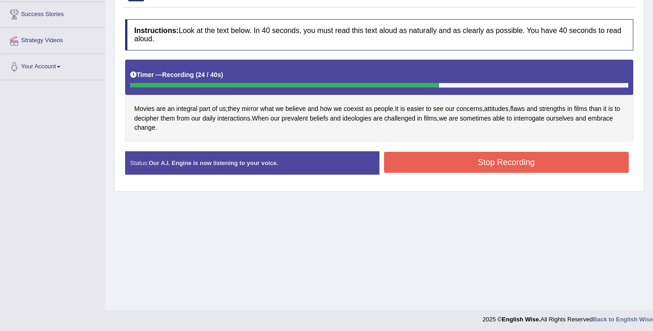
click at [399, 158] on button "Stop Recording" at bounding box center [506, 162] width 245 height 21
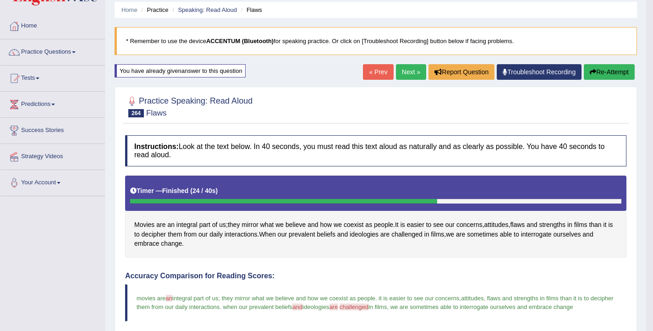
scroll to position [10, 0]
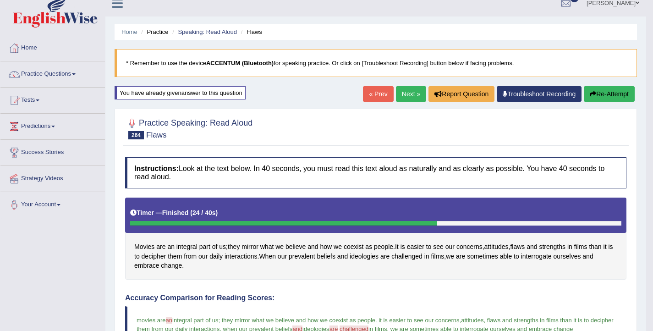
click at [405, 93] on link "Next »" at bounding box center [411, 94] width 30 height 16
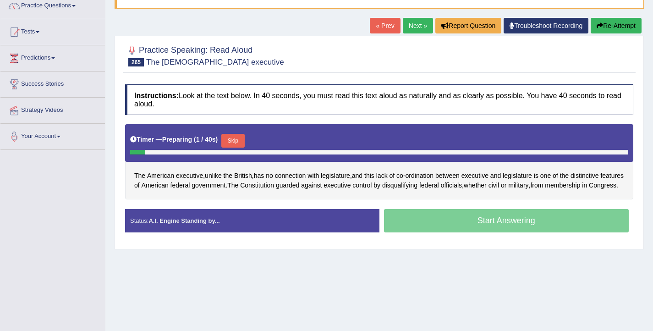
scroll to position [80, 0]
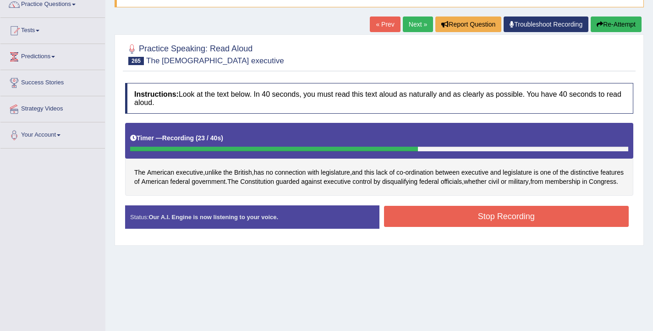
click at [434, 227] on button "Stop Recording" at bounding box center [506, 216] width 245 height 21
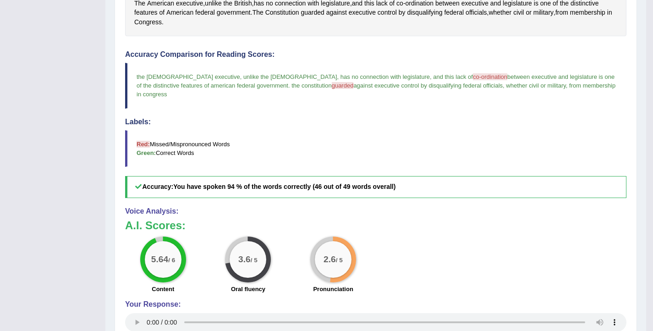
scroll to position [237, 0]
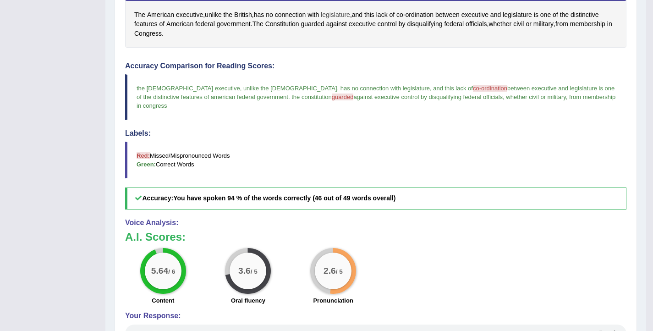
click at [339, 14] on span "legislature" at bounding box center [335, 15] width 29 height 10
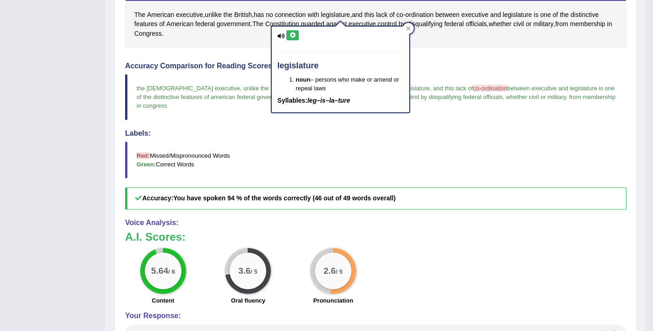
click at [293, 35] on icon at bounding box center [292, 35] width 7 height 5
click at [224, 142] on blockquote "Red: Missed/Mispronounced Words Green: Correct Words" at bounding box center [375, 160] width 501 height 37
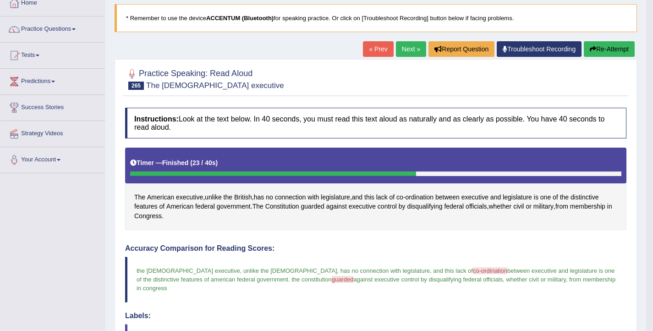
scroll to position [55, 0]
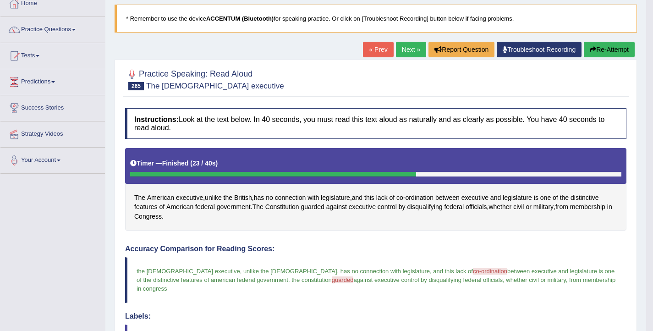
click at [602, 48] on button "Re-Attempt" at bounding box center [609, 50] width 51 height 16
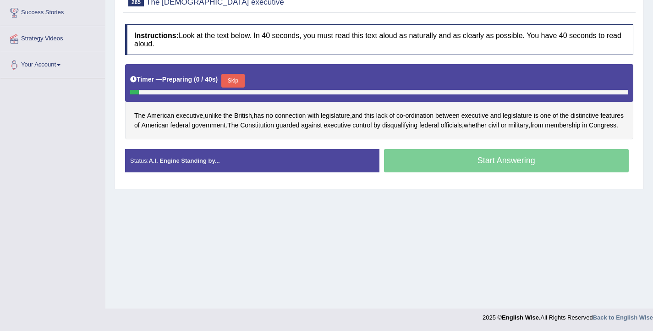
scroll to position [150, 0]
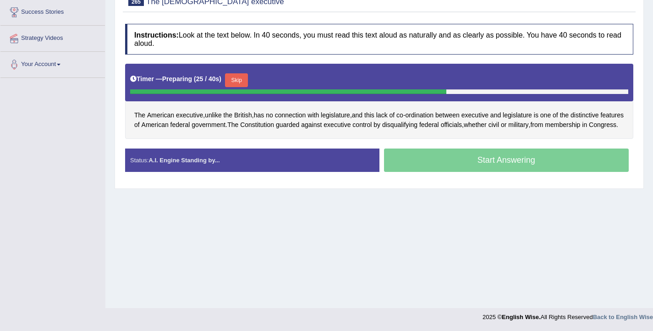
click at [248, 77] on button "Skip" at bounding box center [236, 80] width 23 height 14
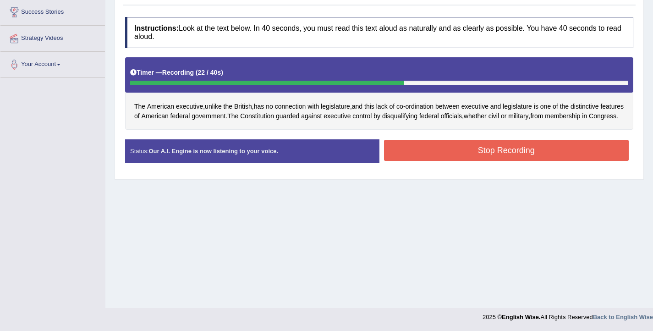
click at [410, 161] on button "Stop Recording" at bounding box center [506, 150] width 245 height 21
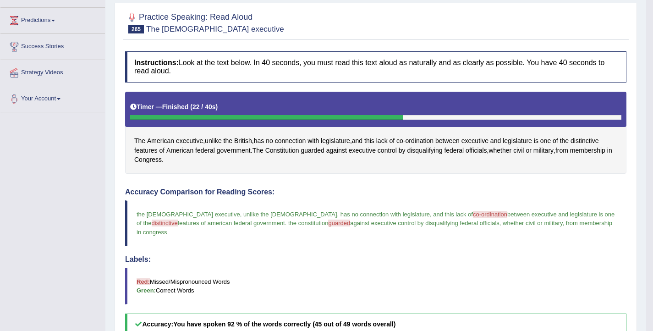
scroll to position [117, 0]
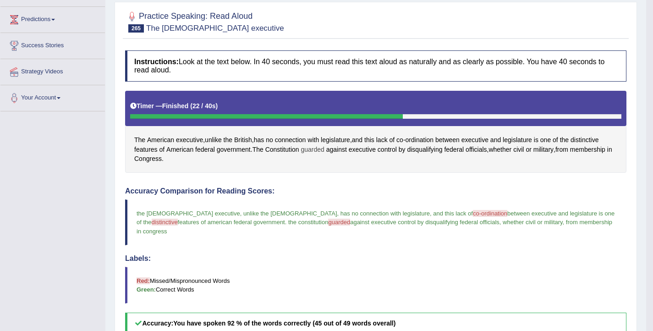
click at [321, 149] on span "guarded" at bounding box center [311, 150] width 23 height 10
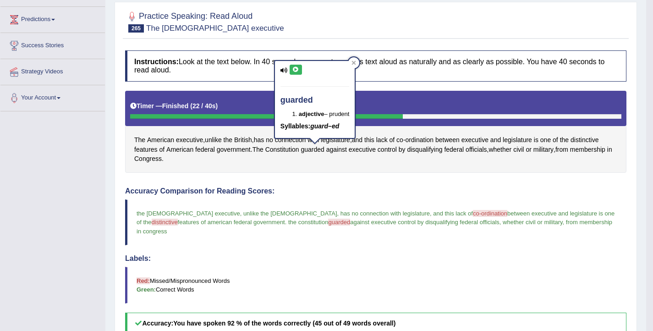
click at [298, 66] on button at bounding box center [295, 70] width 12 height 10
click at [418, 49] on div "Instructions: Look at the text below. In 40 seconds, you must read this text al…" at bounding box center [376, 275] width 506 height 459
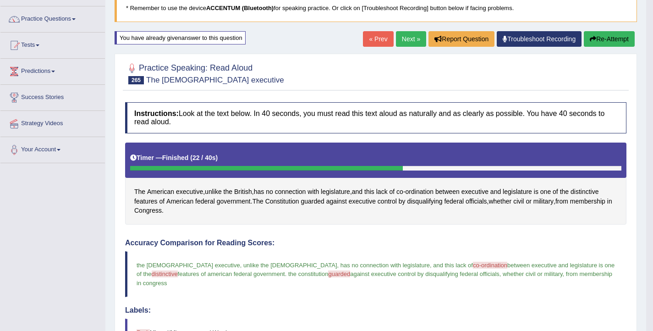
scroll to position [40, 0]
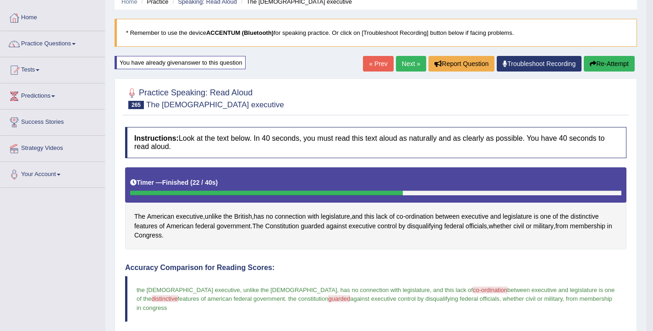
click at [600, 69] on button "Re-Attempt" at bounding box center [609, 64] width 51 height 16
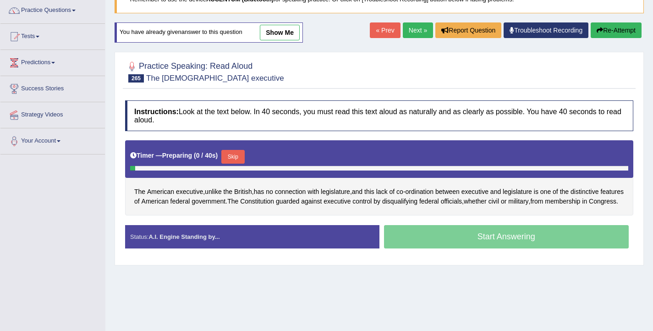
scroll to position [90, 0]
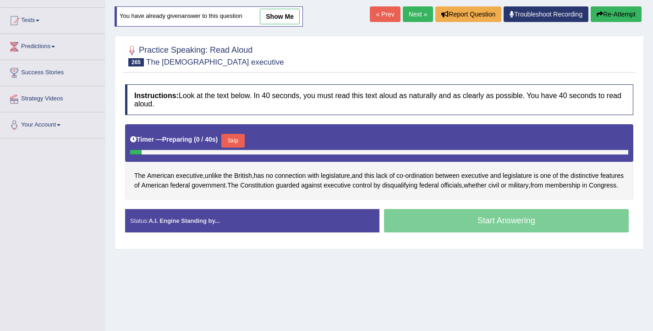
click at [235, 135] on button "Skip" at bounding box center [232, 141] width 23 height 14
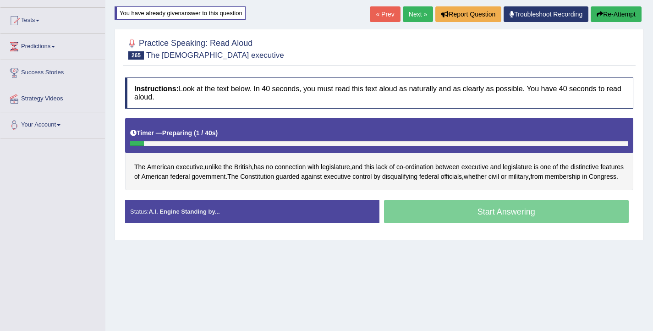
click at [235, 135] on div "Timer — Preparing ( 1 / 40s )" at bounding box center [379, 133] width 498 height 16
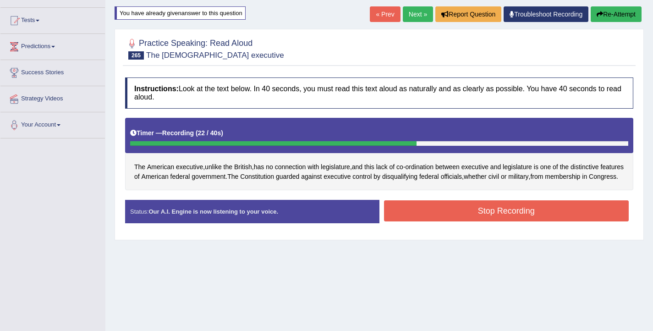
click at [423, 216] on button "Stop Recording" at bounding box center [506, 210] width 245 height 21
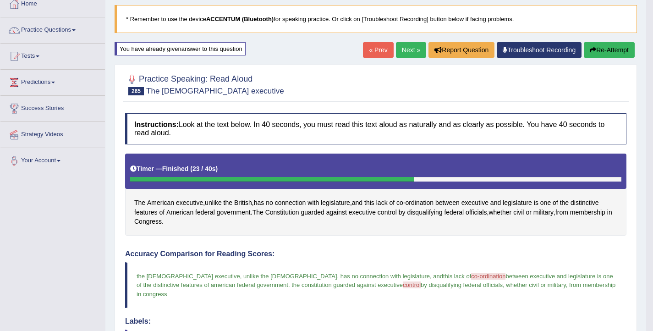
scroll to position [0, 0]
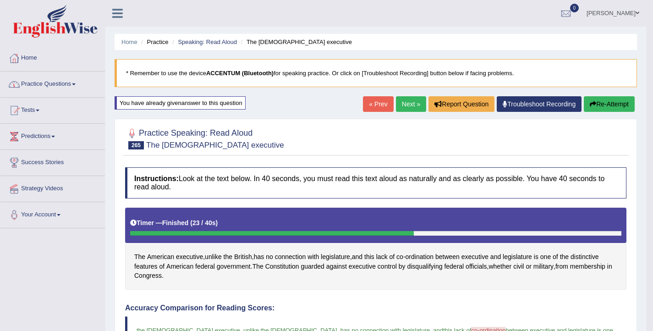
click at [59, 78] on link "Practice Questions" at bounding box center [52, 82] width 104 height 23
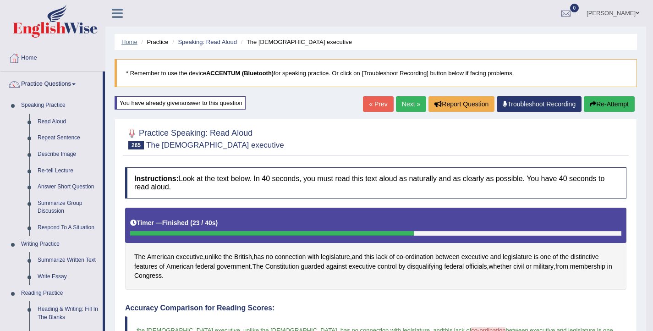
click at [128, 45] on link "Home" at bounding box center [129, 41] width 16 height 7
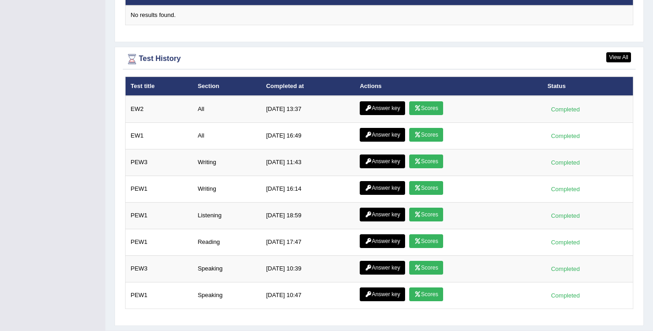
scroll to position [1185, 0]
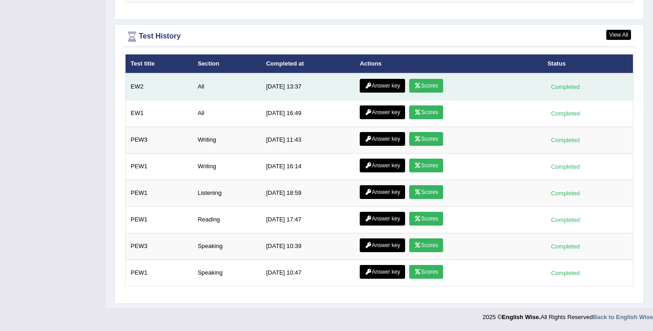
click at [377, 83] on link "Answer key" at bounding box center [382, 86] width 45 height 14
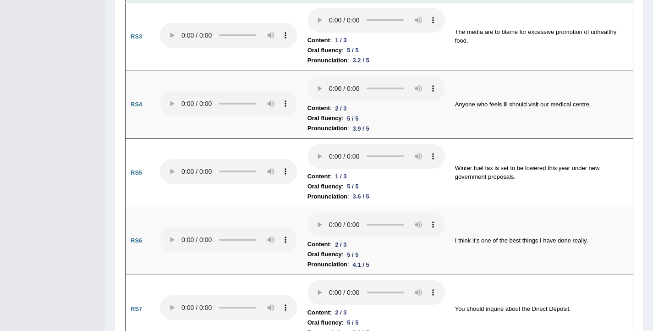
scroll to position [748, 0]
